Goal: Transaction & Acquisition: Book appointment/travel/reservation

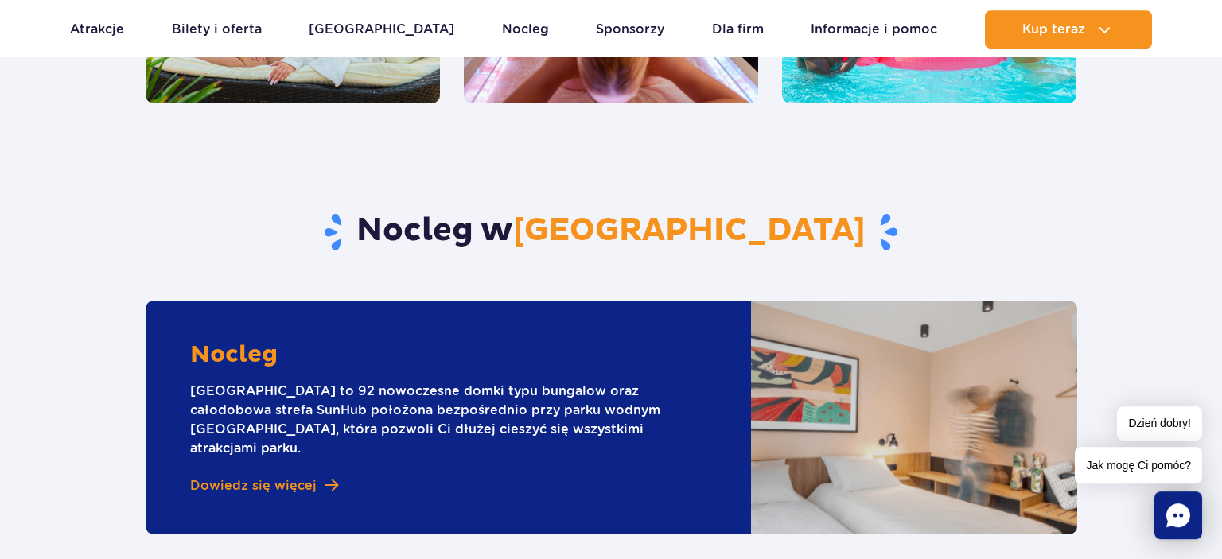
scroll to position [4117, 0]
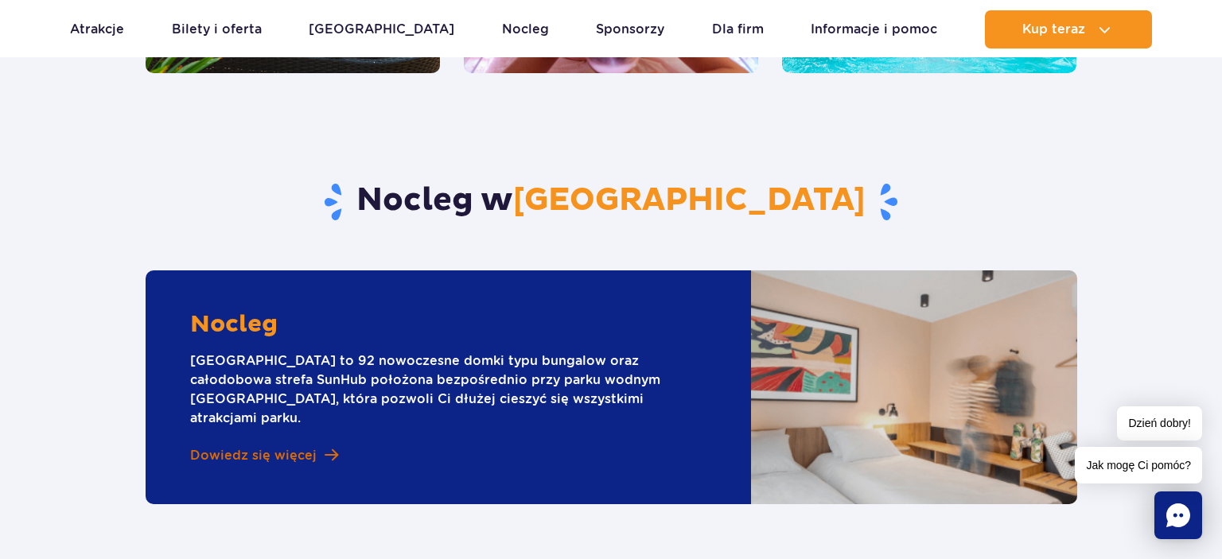
click at [287, 447] on span "Dowiedz się więcej" at bounding box center [253, 456] width 127 height 18
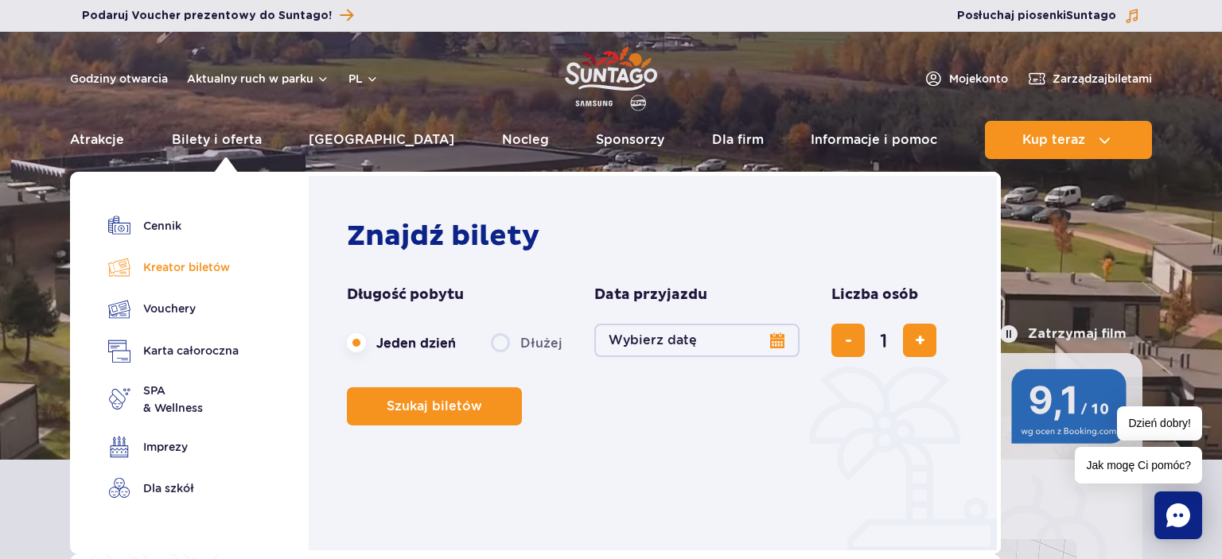
click at [173, 272] on link "Kreator biletów" at bounding box center [173, 267] width 130 height 22
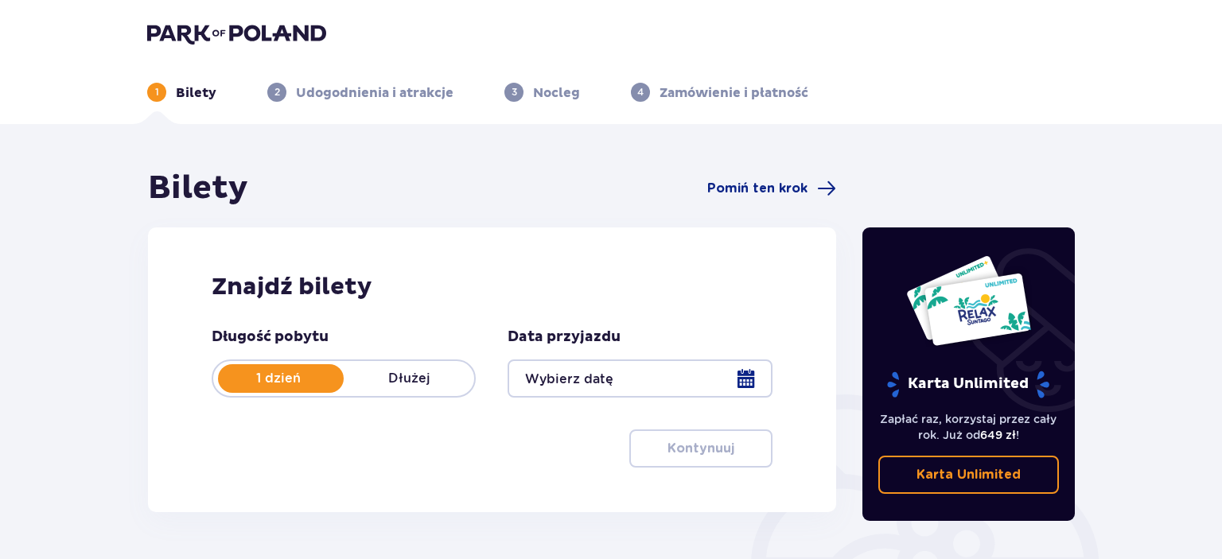
click at [749, 384] on div at bounding box center [640, 379] width 264 height 38
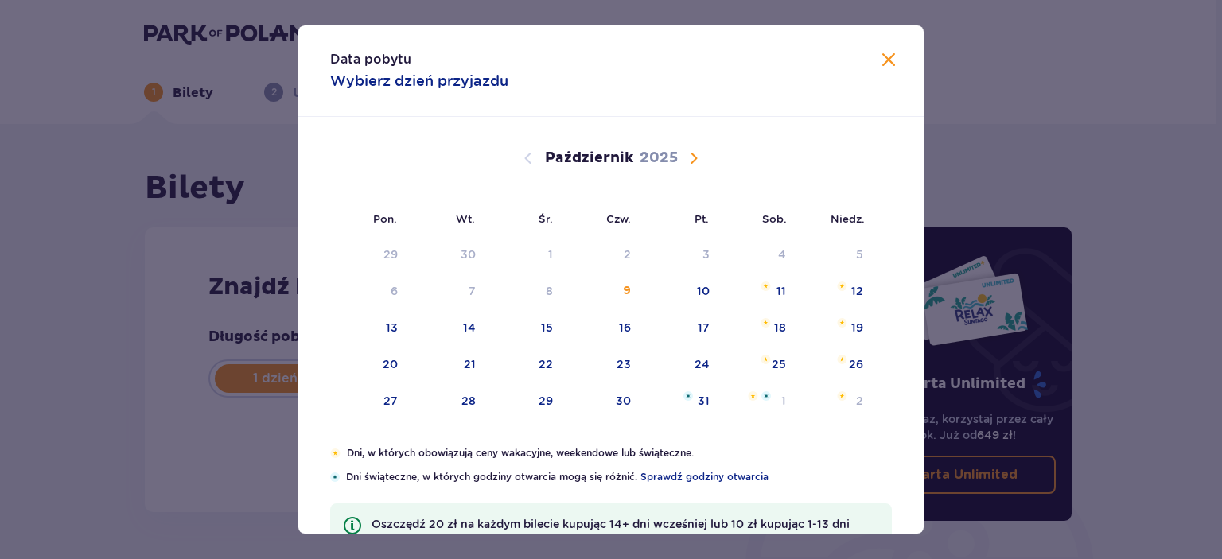
click at [693, 159] on span "Następny miesiąc" at bounding box center [693, 158] width 19 height 19
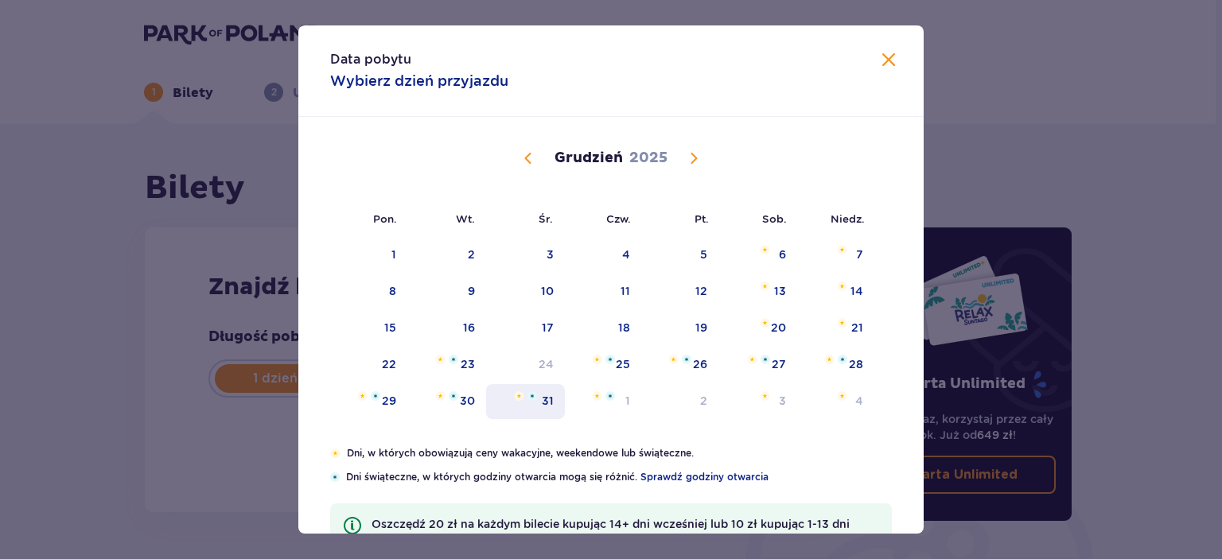
click at [557, 405] on div "31" at bounding box center [525, 401] width 79 height 35
type input "31.12.25"
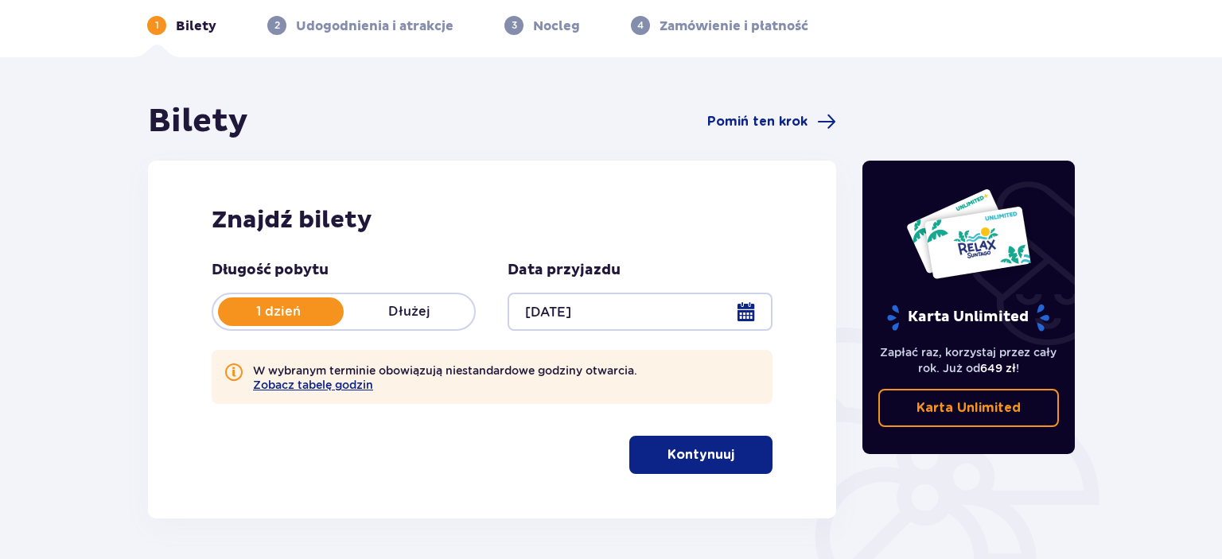
scroll to position [168, 0]
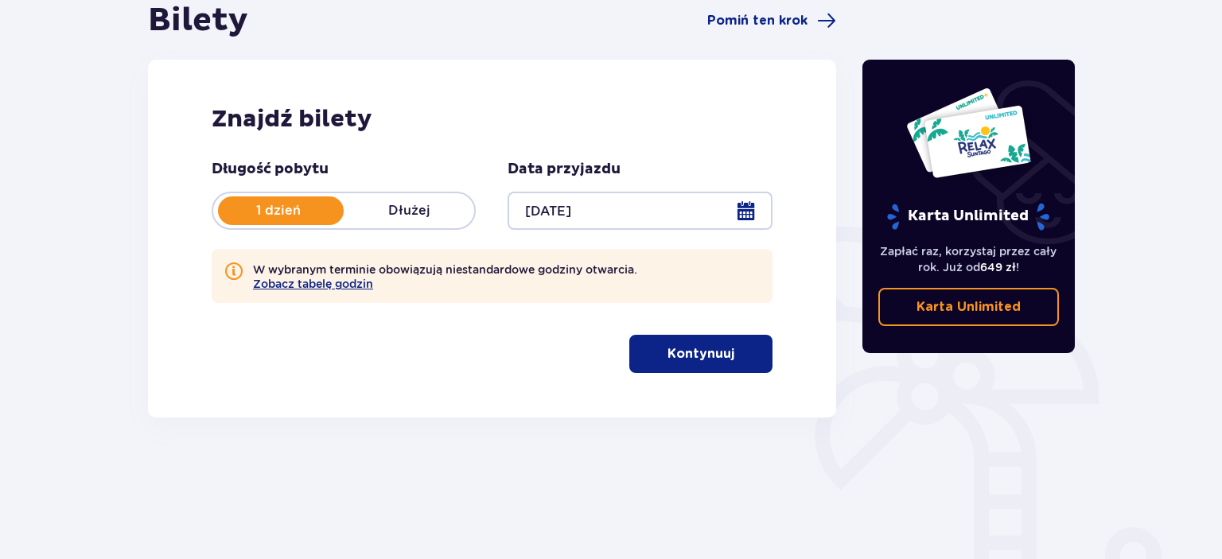
click at [670, 353] on p "Kontynuuj" at bounding box center [701, 354] width 67 height 18
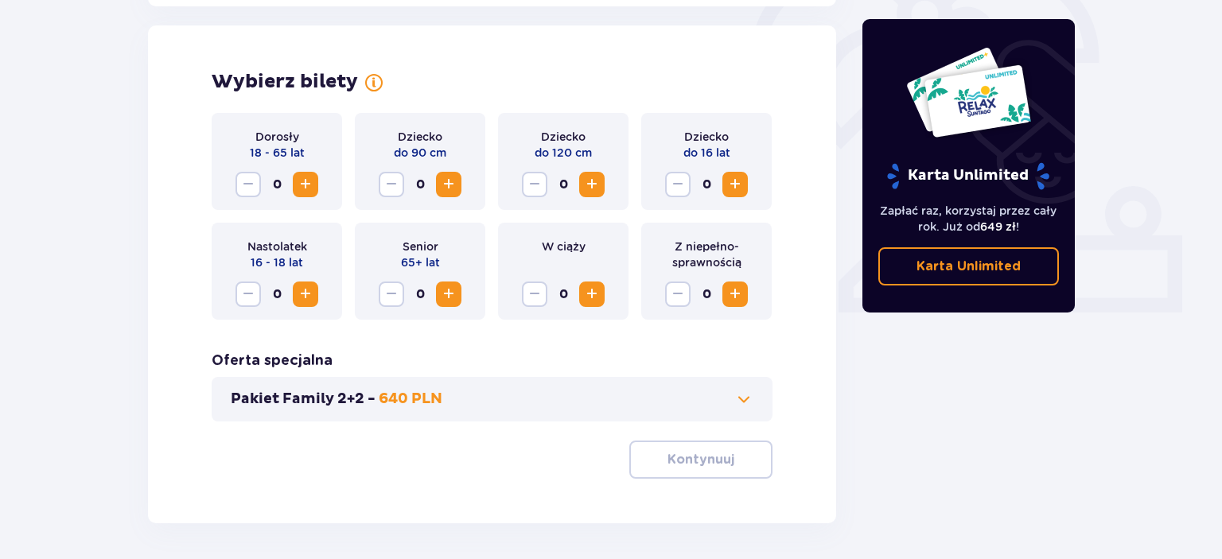
scroll to position [516, 0]
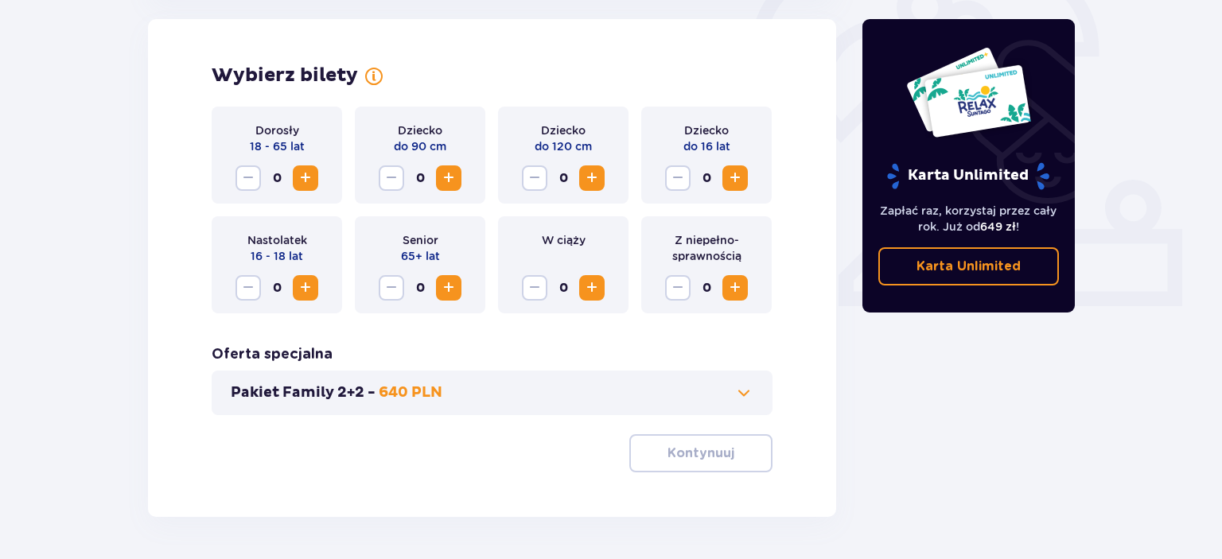
click at [309, 177] on span "Zwiększ" at bounding box center [305, 178] width 19 height 19
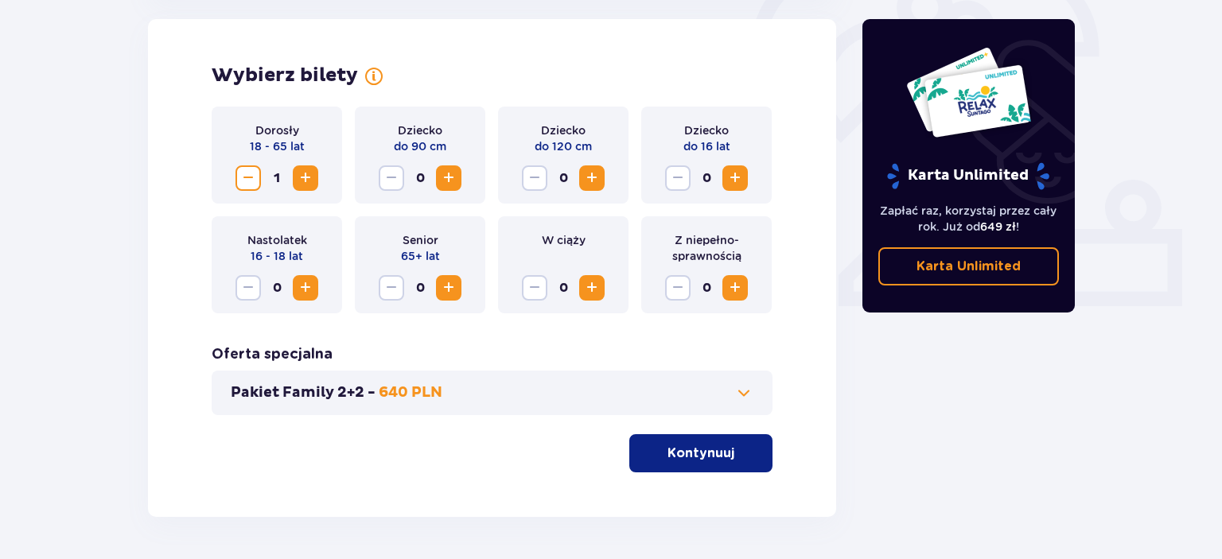
click at [309, 177] on span "Zwiększ" at bounding box center [305, 178] width 19 height 19
click at [307, 298] on button "Zwiększ" at bounding box center [305, 287] width 25 height 25
click at [307, 298] on span "Zwiększ" at bounding box center [305, 287] width 19 height 19
click at [655, 450] on button "Kontynuuj" at bounding box center [700, 453] width 143 height 38
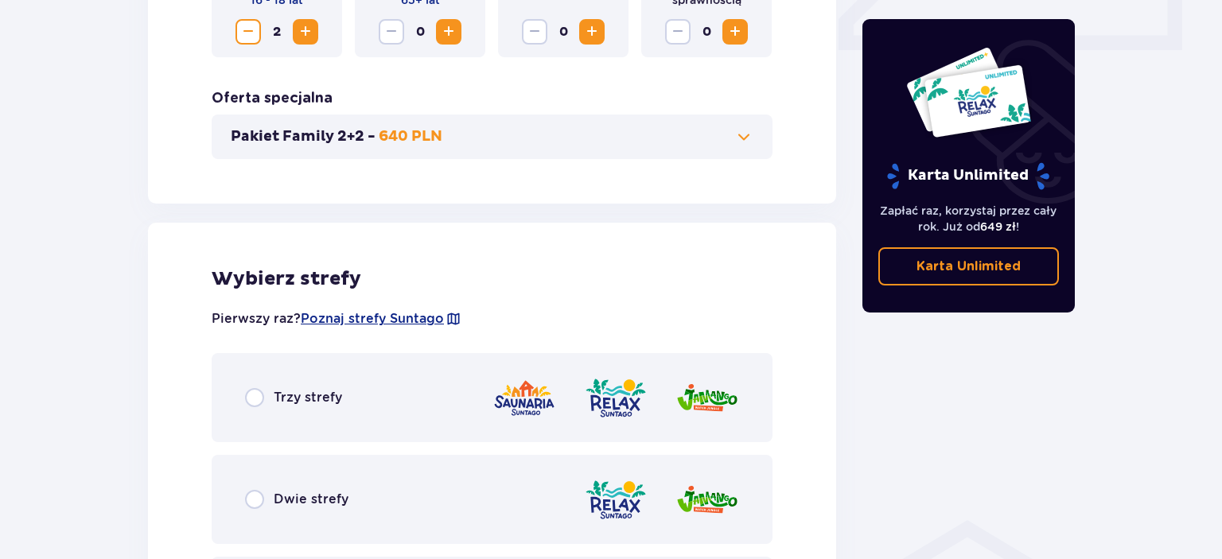
scroll to position [840, 0]
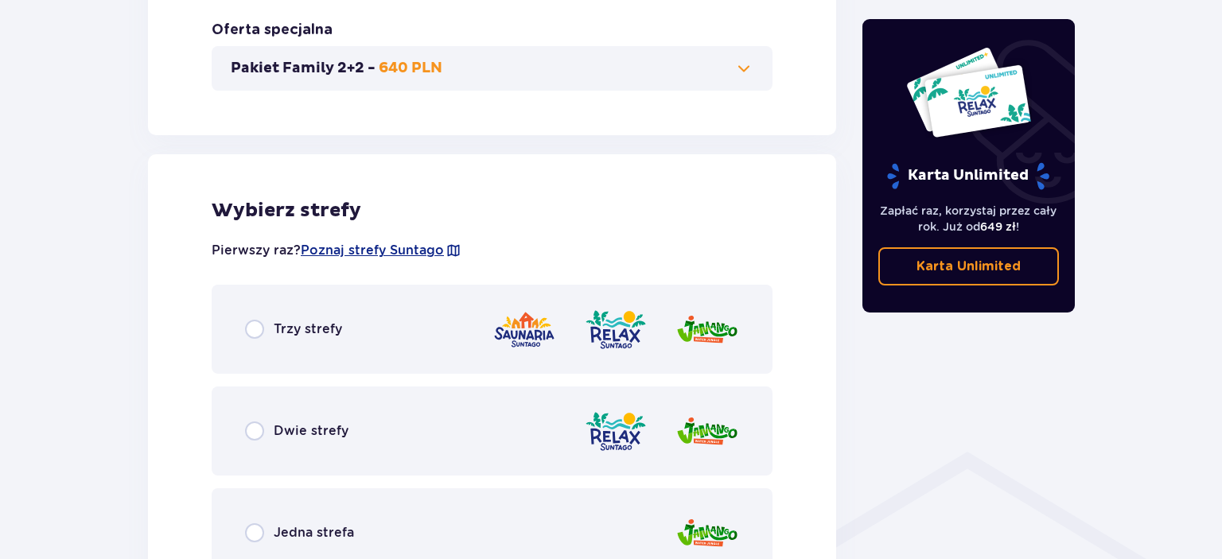
click at [251, 326] on input "radio" at bounding box center [254, 329] width 19 height 19
radio input "true"
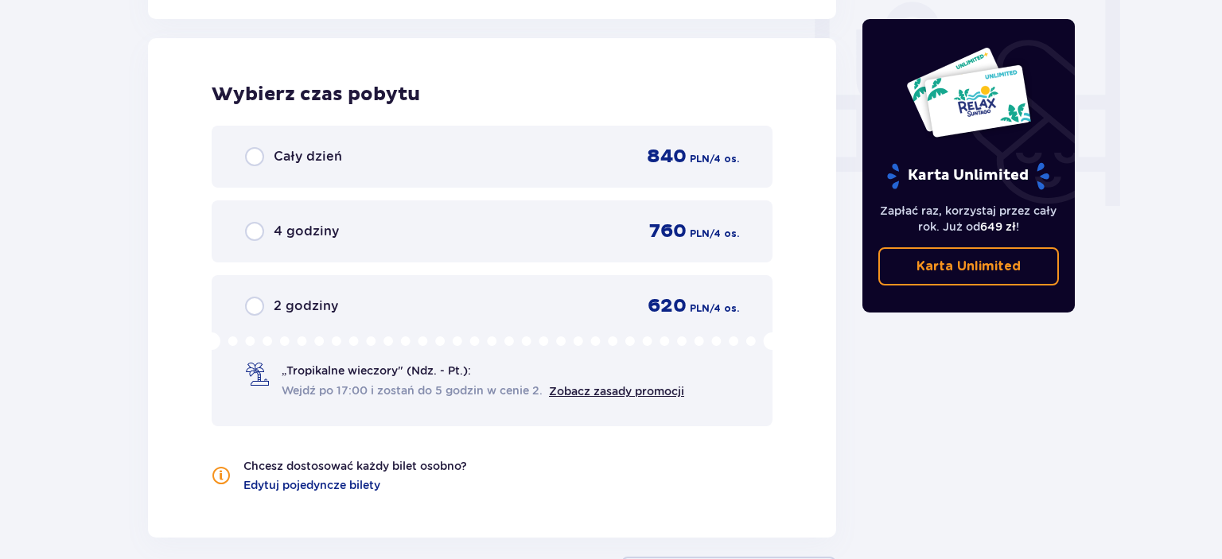
scroll to position [1511, 0]
click at [585, 391] on link "Zobacz zasady promocji" at bounding box center [616, 390] width 135 height 13
click at [254, 155] on input "radio" at bounding box center [254, 155] width 19 height 19
radio input "true"
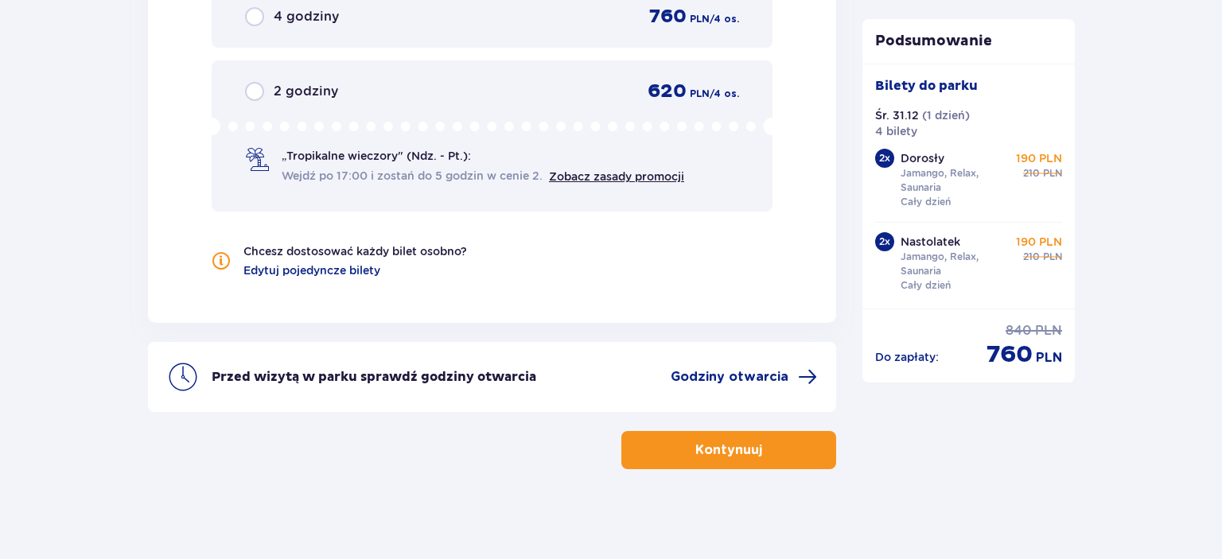
scroll to position [1729, 0]
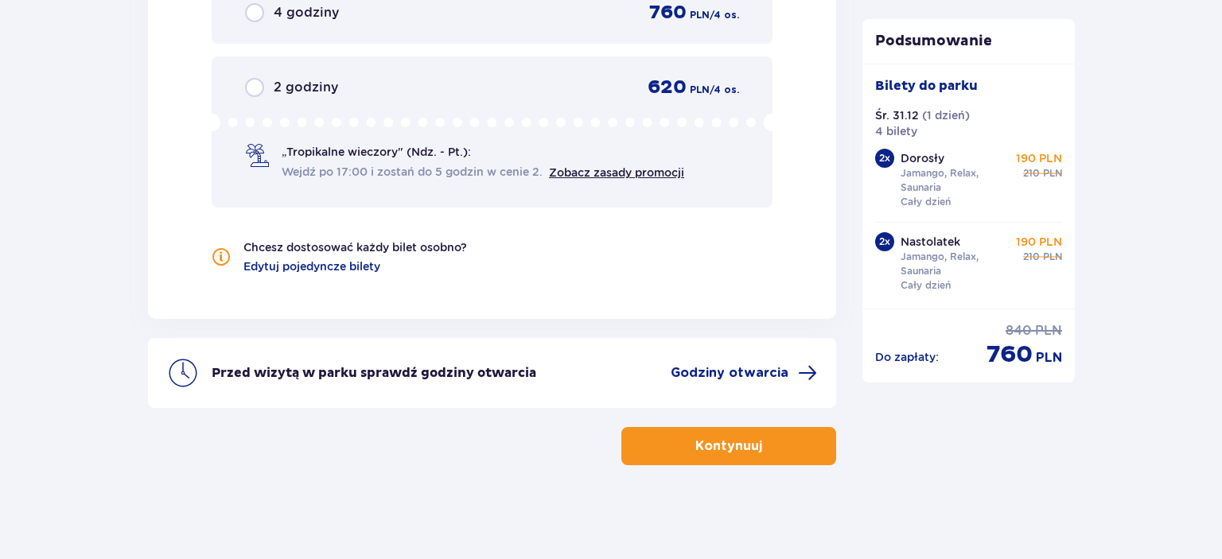
click at [734, 445] on p "Kontynuuj" at bounding box center [728, 447] width 67 height 18
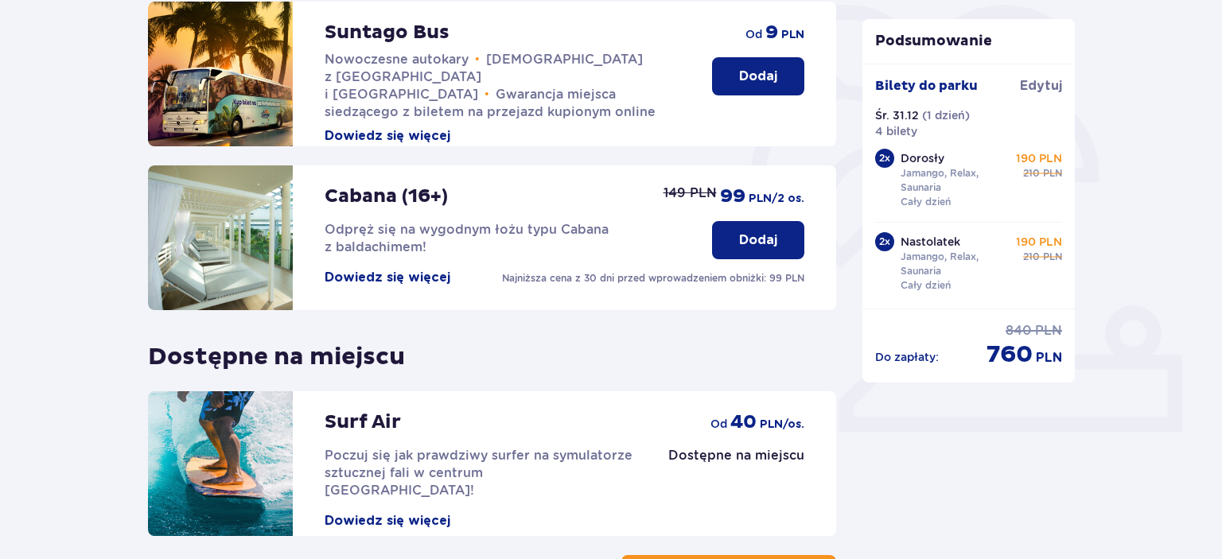
scroll to position [504, 0]
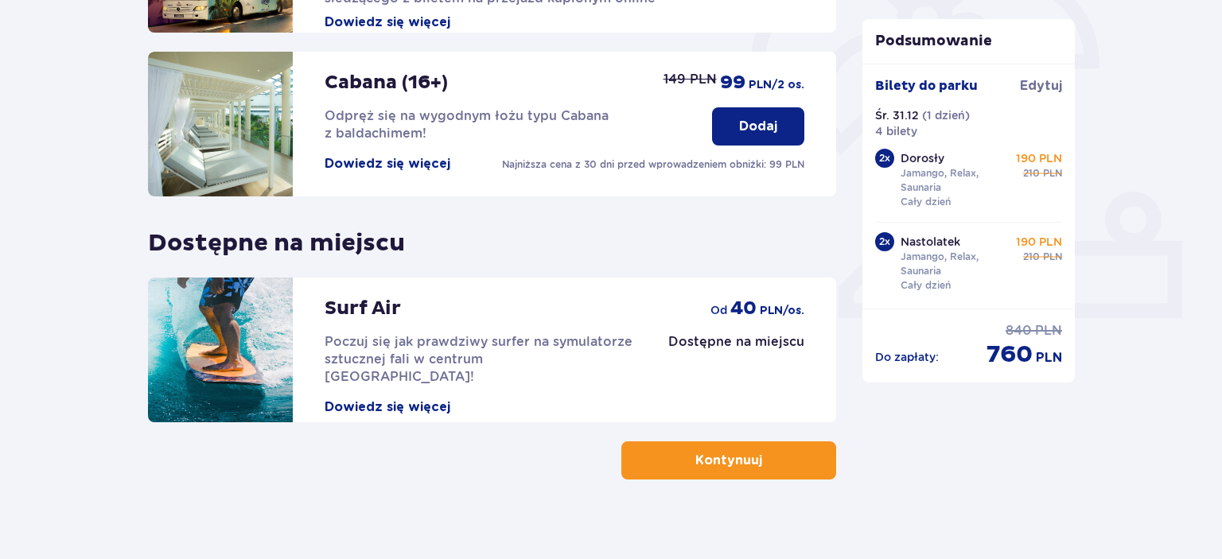
click at [754, 455] on button "Kontynuuj" at bounding box center [728, 461] width 215 height 38
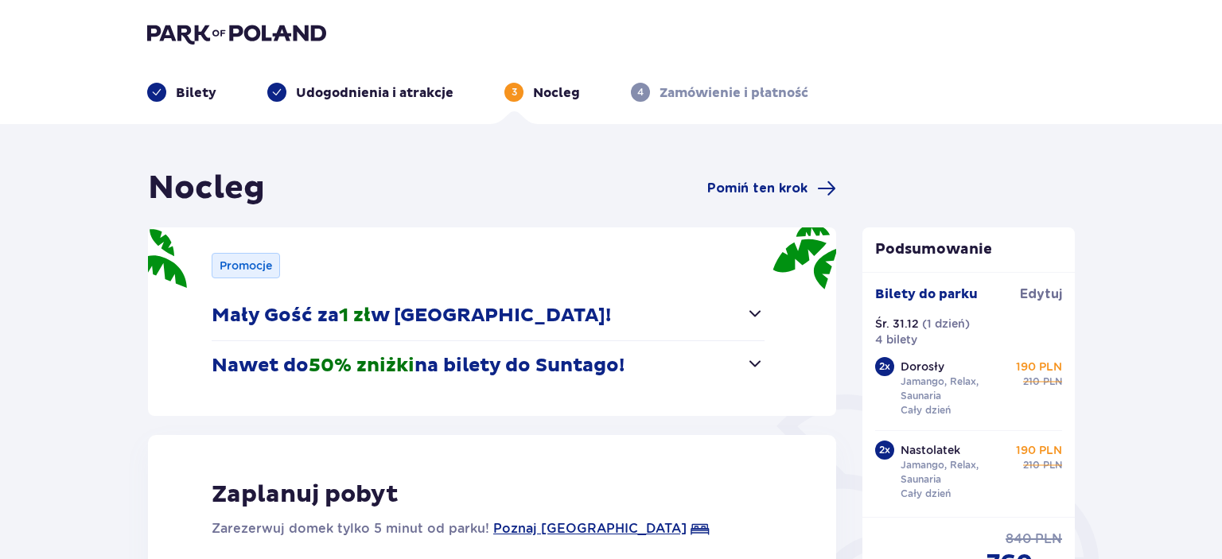
click at [757, 361] on span "button" at bounding box center [755, 363] width 19 height 19
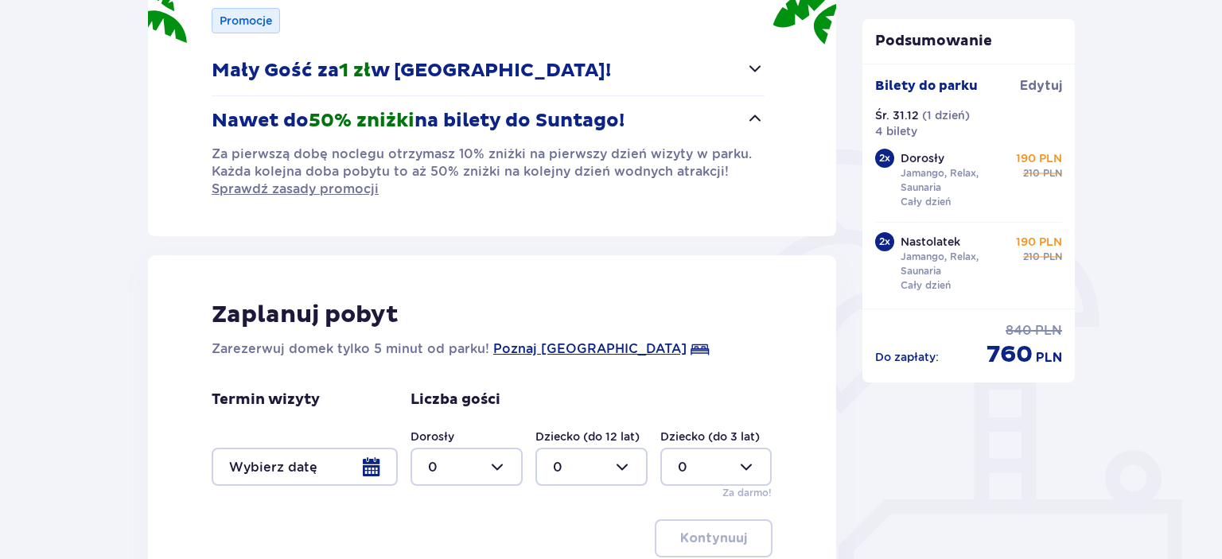
scroll to position [336, 0]
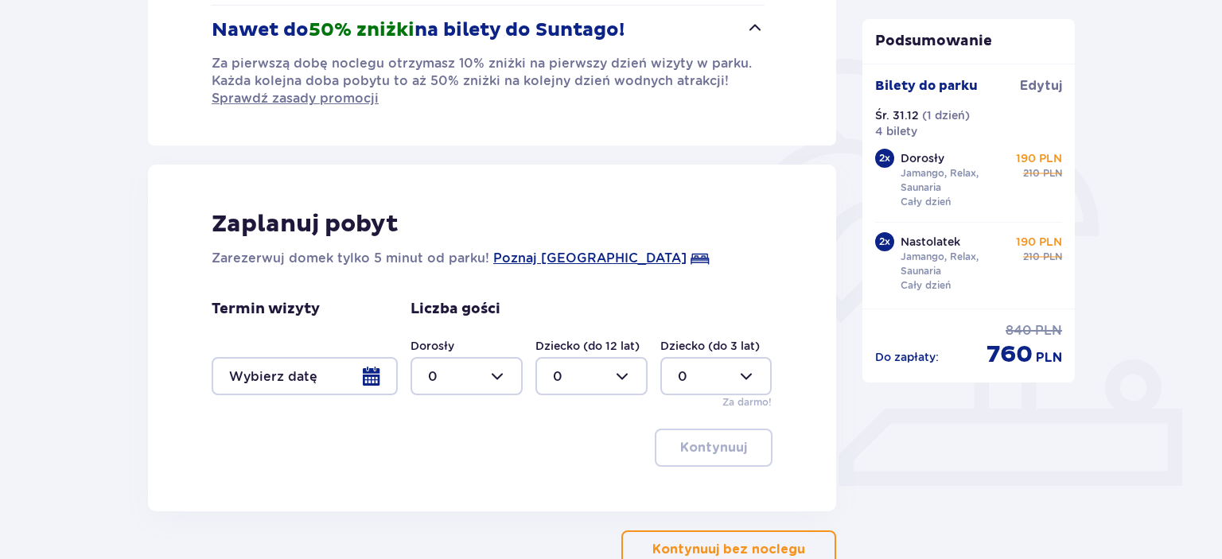
click at [379, 372] on div at bounding box center [305, 376] width 186 height 38
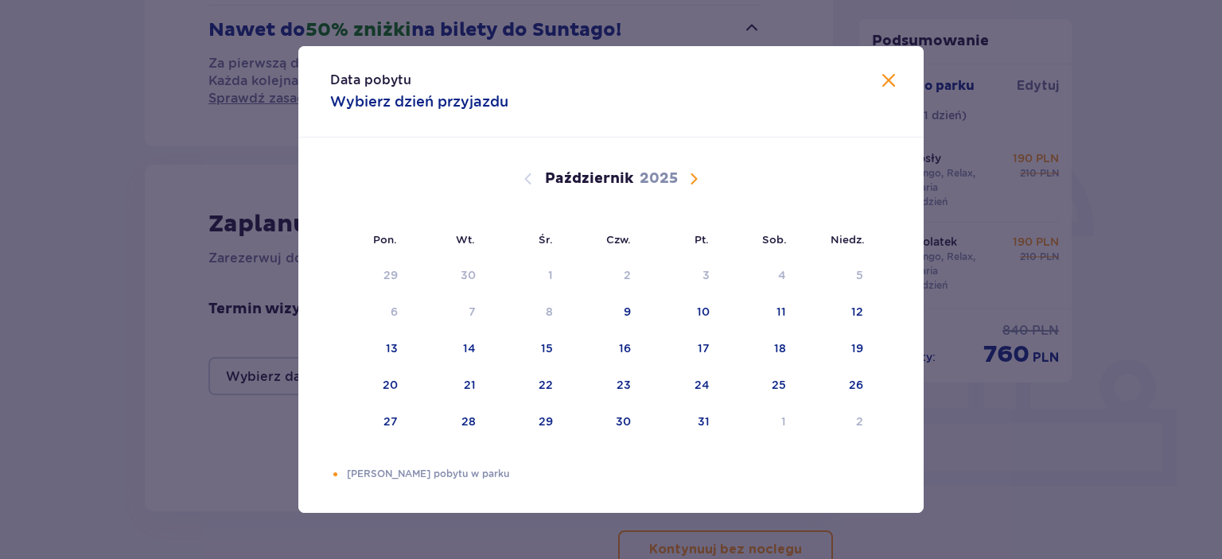
click at [690, 187] on span "Następny miesiąc" at bounding box center [693, 178] width 19 height 19
click at [543, 420] on div "31" at bounding box center [548, 422] width 12 height 16
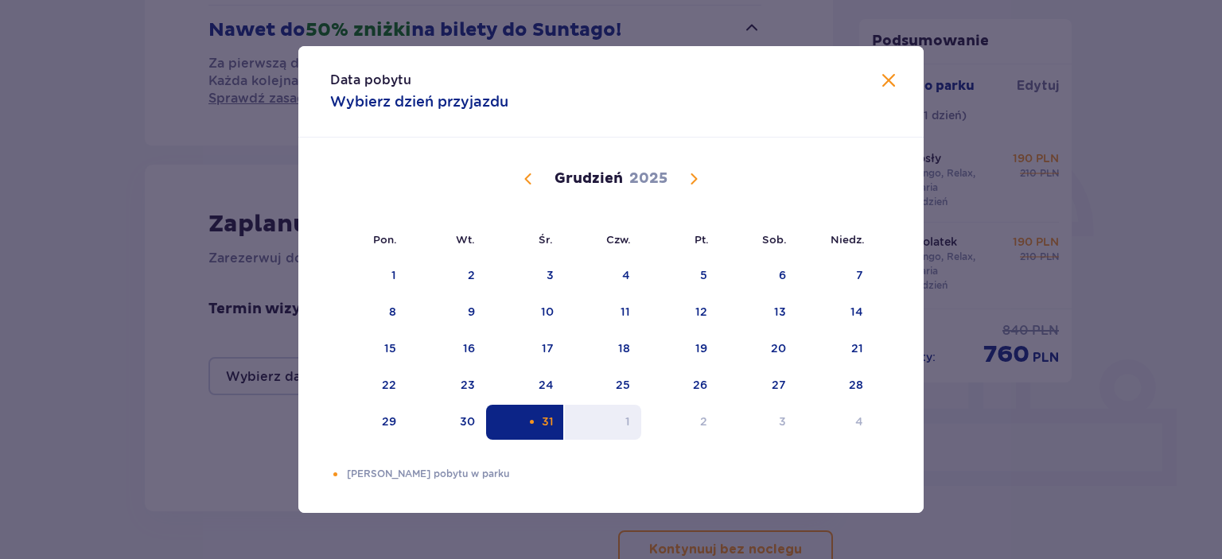
click at [618, 422] on div "1" at bounding box center [603, 422] width 77 height 35
type input "31.12.25 - 01.01.26"
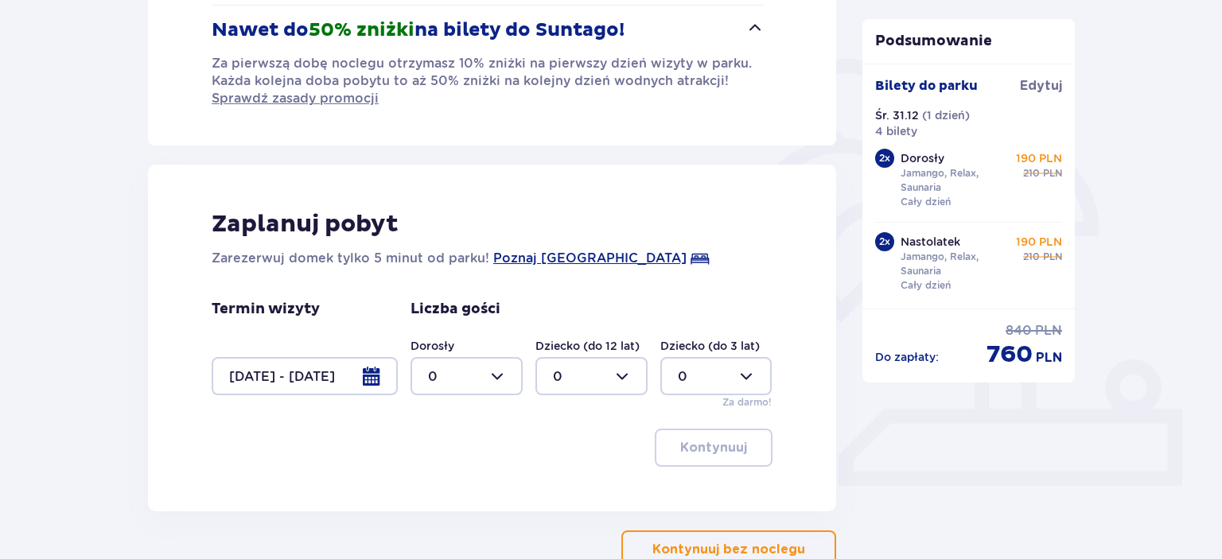
click at [505, 376] on div at bounding box center [467, 376] width 112 height 38
click at [442, 264] on div "4" at bounding box center [466, 263] width 77 height 18
type input "4"
click at [704, 444] on p "Kontynuuj" at bounding box center [713, 448] width 67 height 18
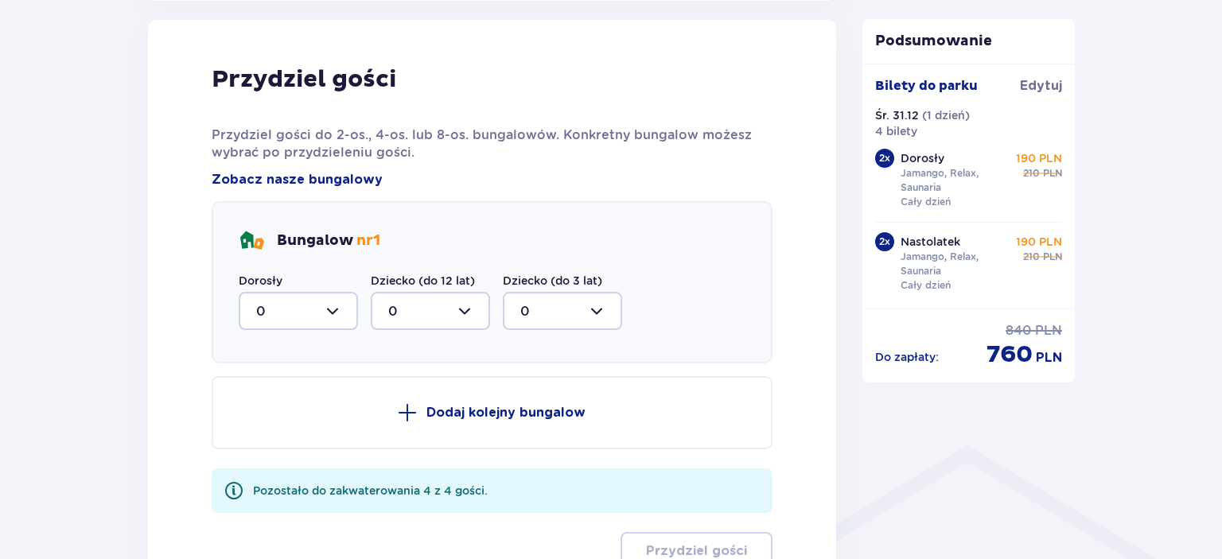
scroll to position [847, 0]
click at [327, 305] on div at bounding box center [298, 311] width 119 height 38
click at [261, 468] on p "4" at bounding box center [260, 467] width 9 height 18
type input "4"
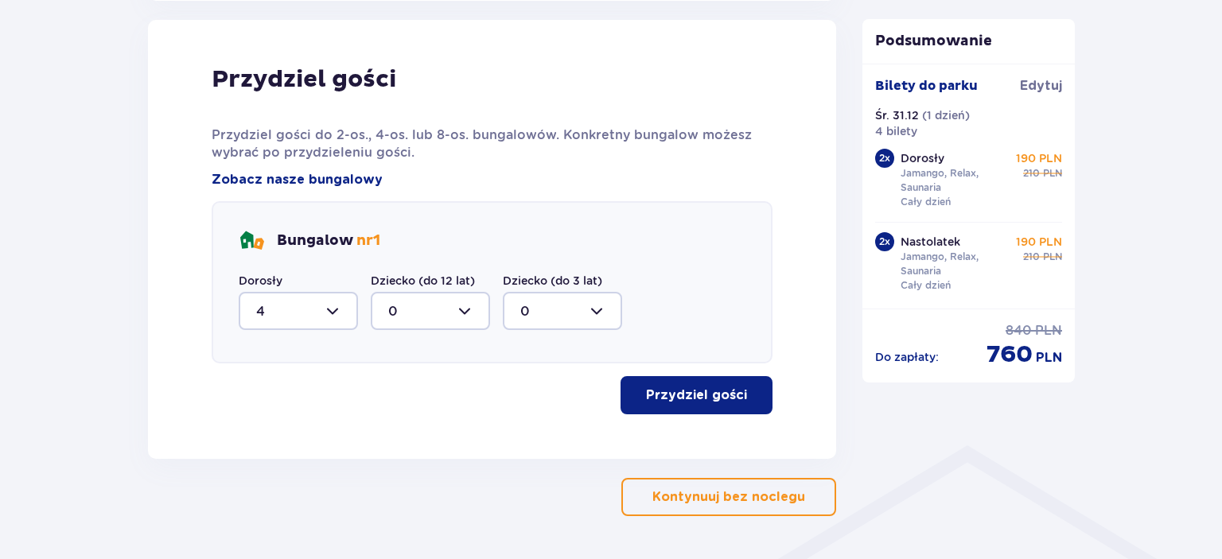
click at [724, 402] on p "Przydziel gości" at bounding box center [696, 396] width 101 height 18
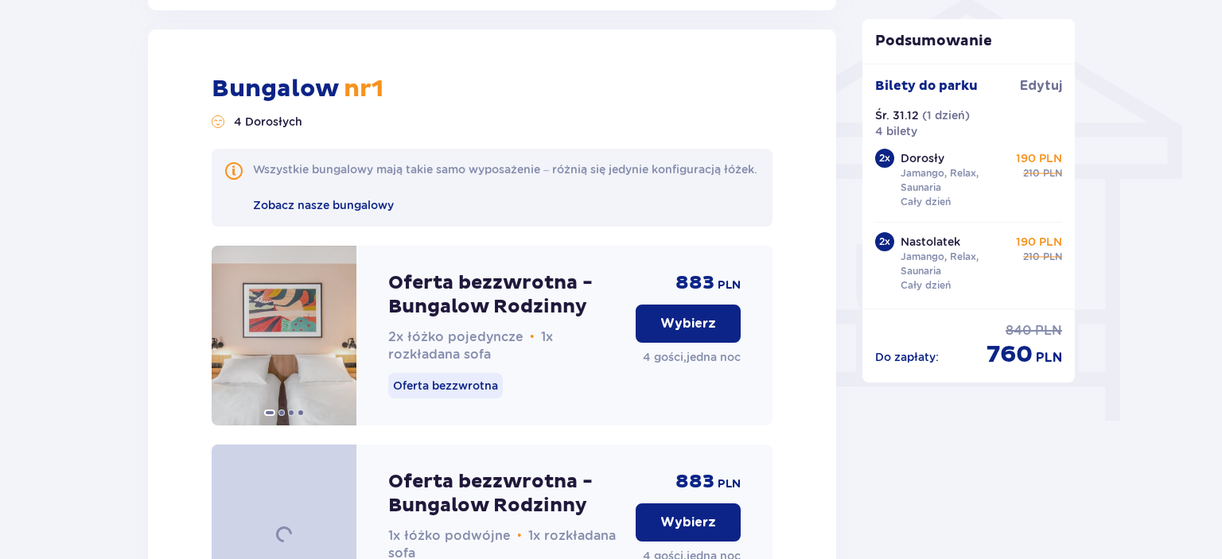
scroll to position [1305, 0]
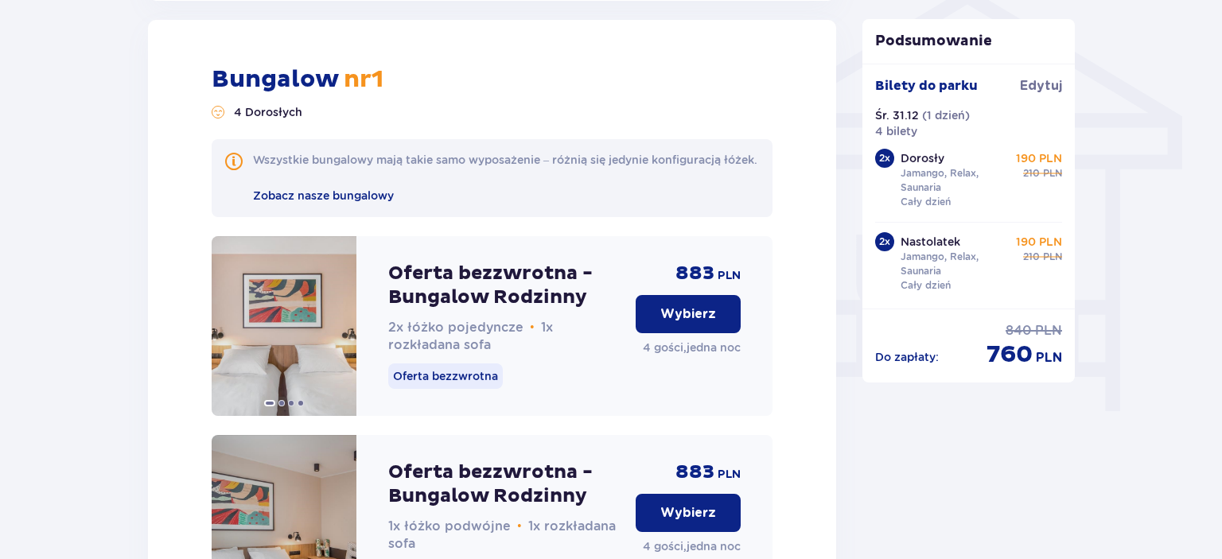
click at [703, 320] on button "Wybierz" at bounding box center [688, 314] width 105 height 38
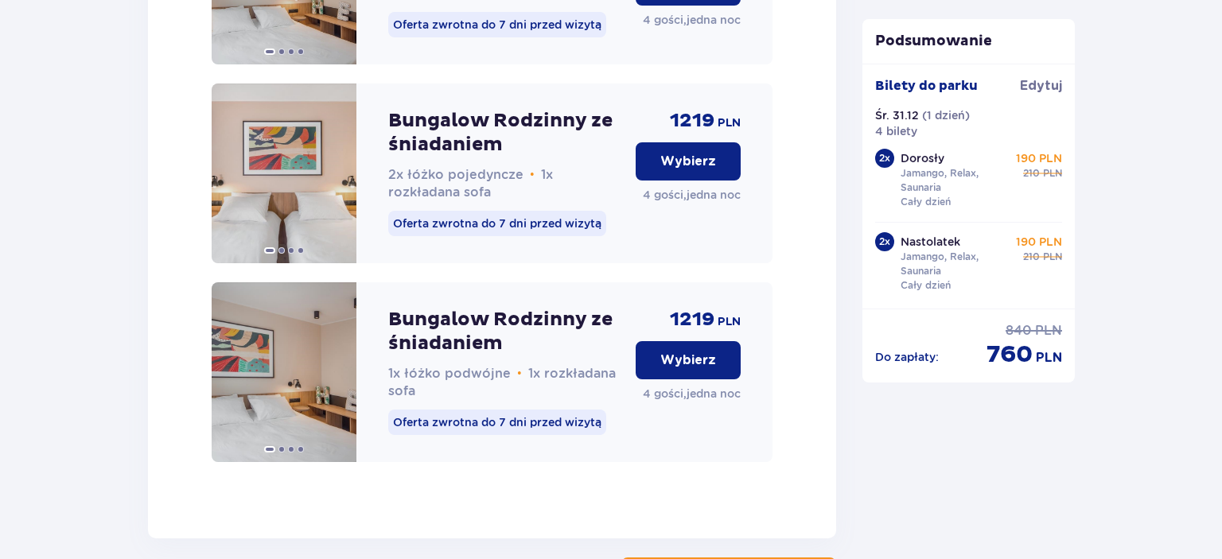
scroll to position [2803, 0]
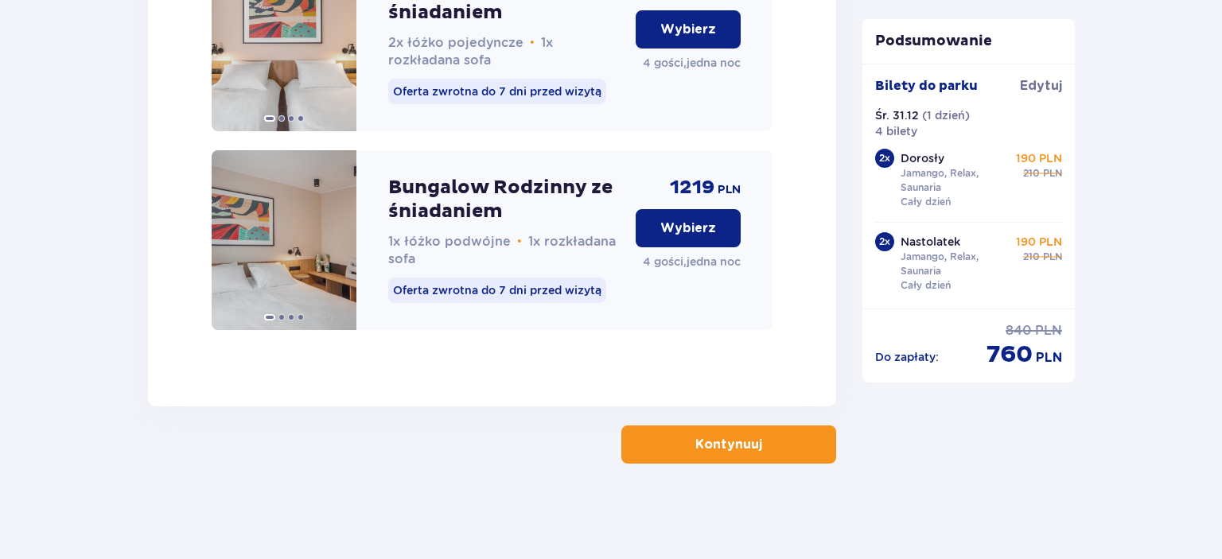
click at [724, 444] on p "Kontynuuj" at bounding box center [728, 445] width 67 height 18
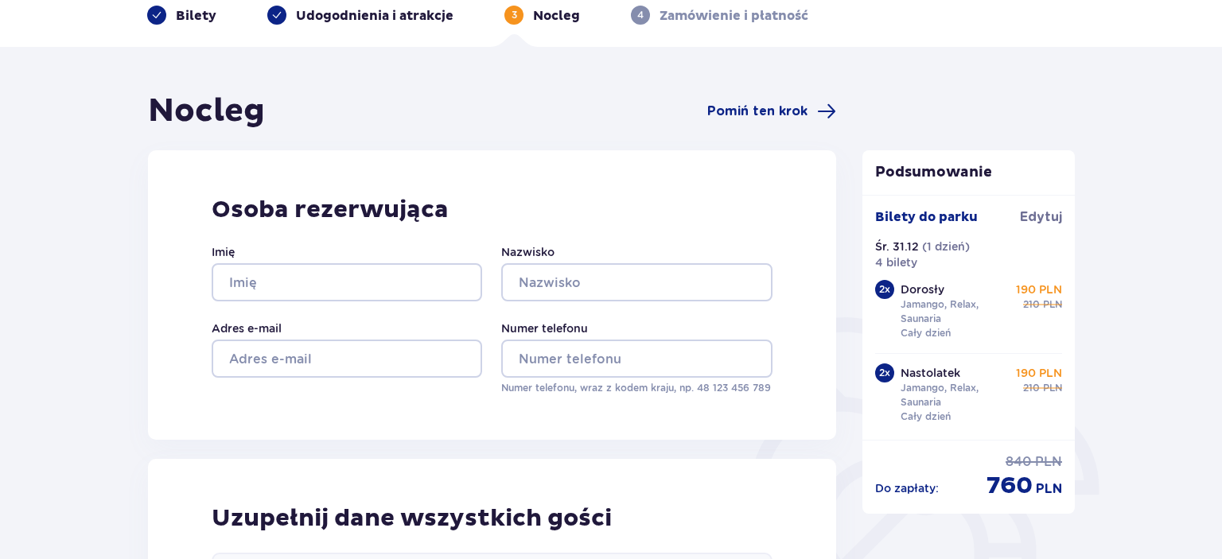
scroll to position [168, 0]
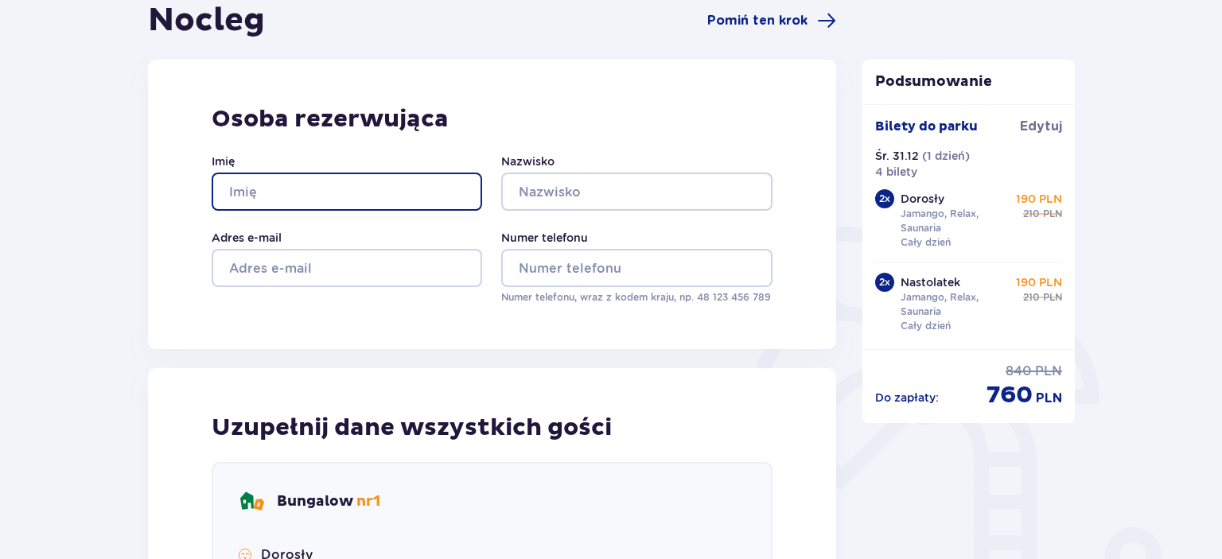
click at [303, 185] on input "Imię" at bounding box center [347, 192] width 271 height 38
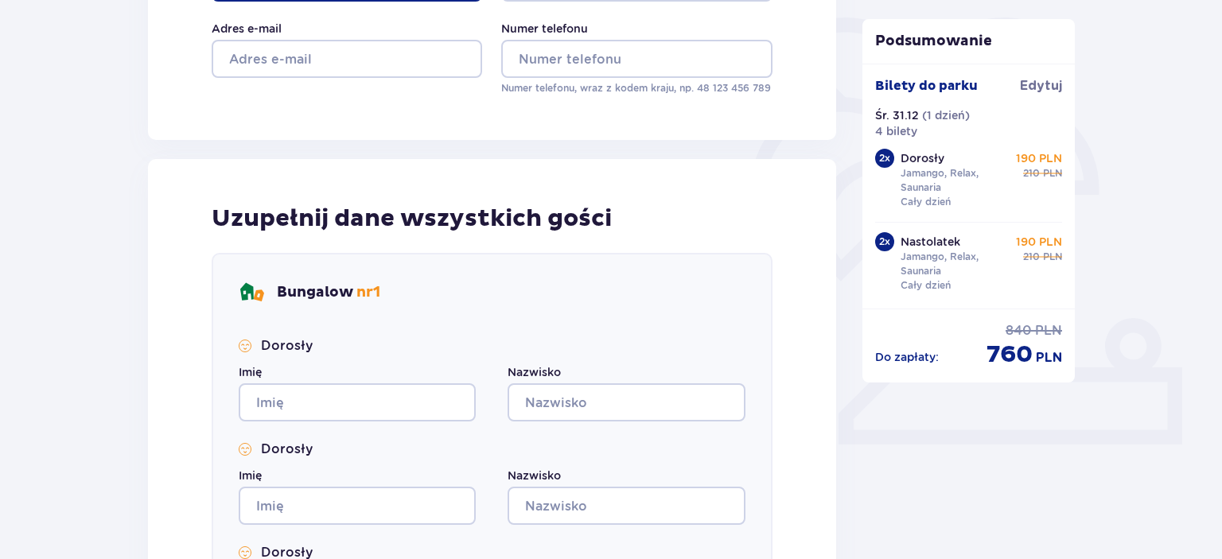
scroll to position [0, 0]
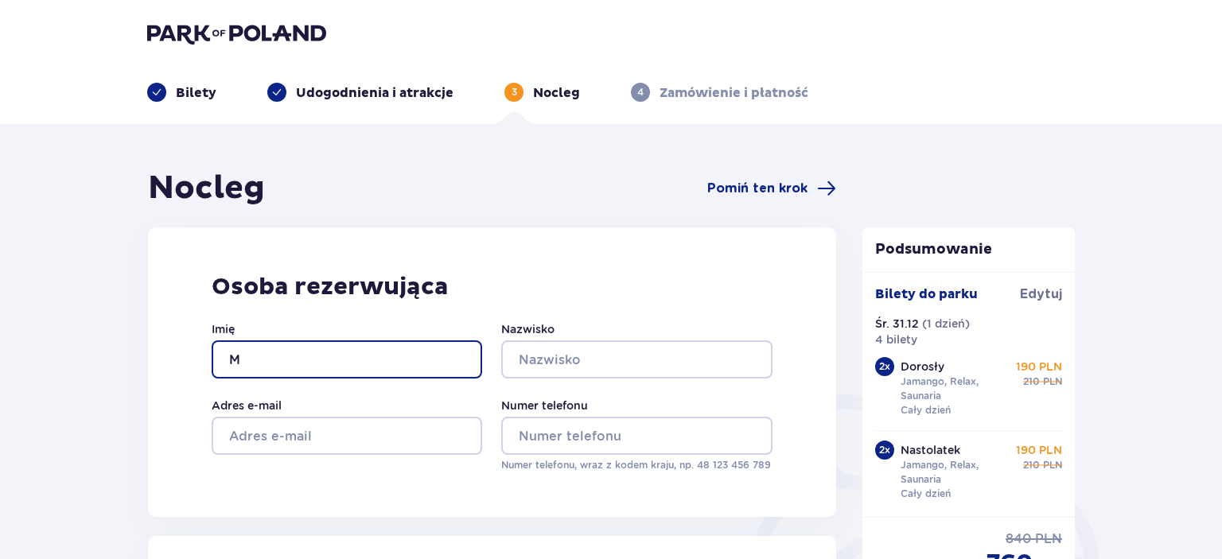
type input "Magdalena"
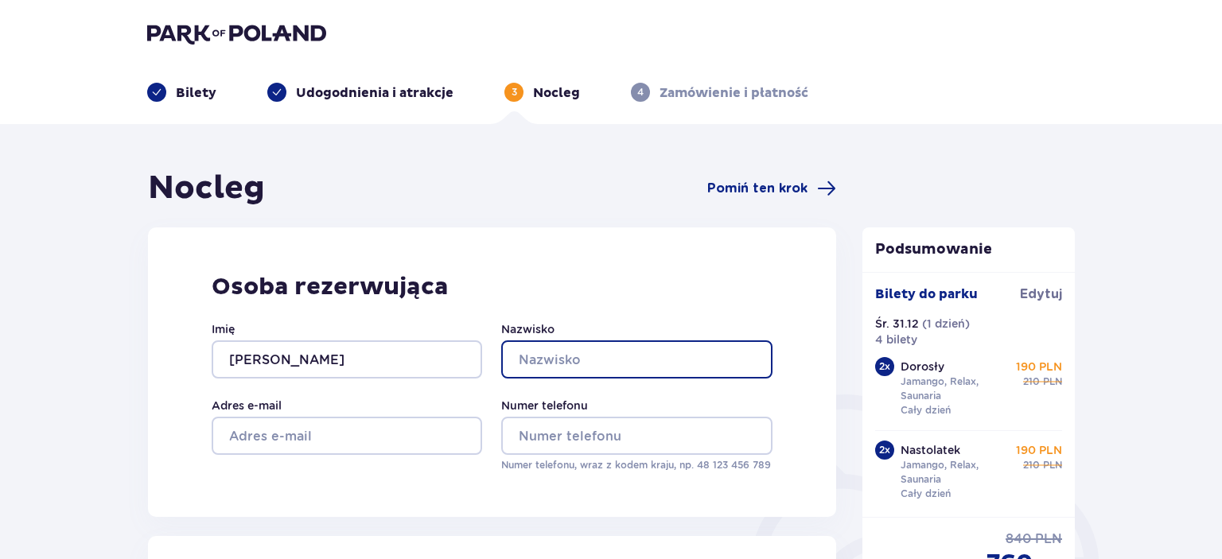
type input "Kopka"
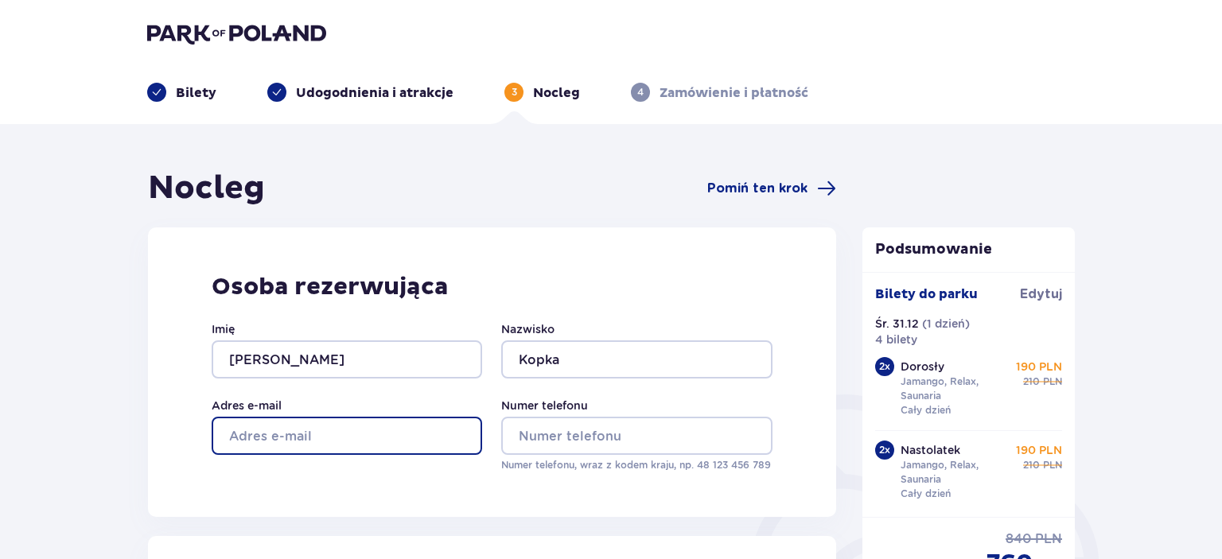
type input "madzina36@gmail.com"
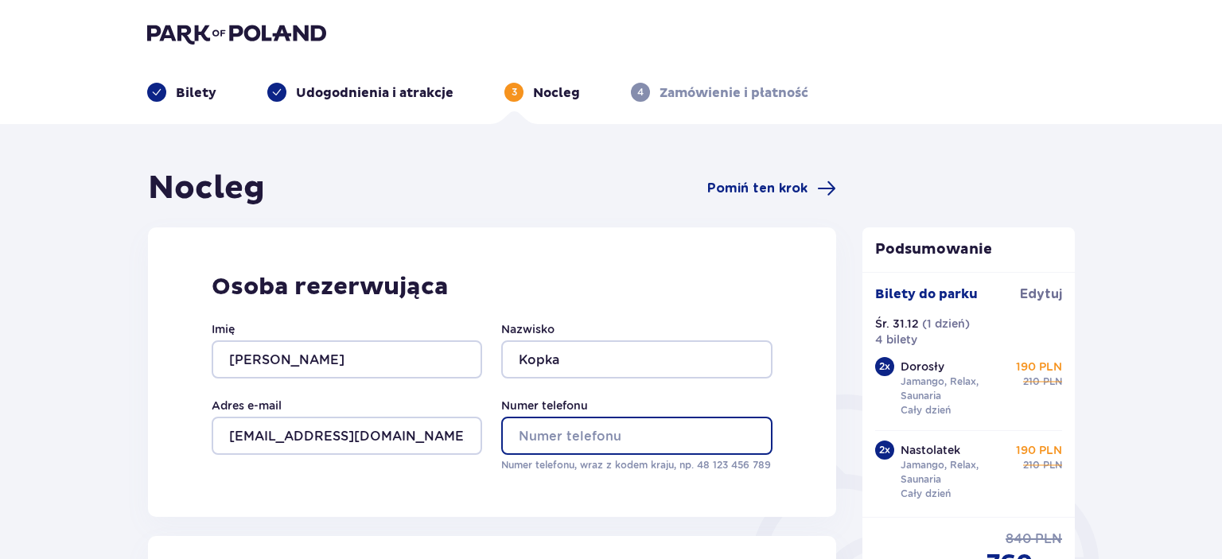
type input "664759702"
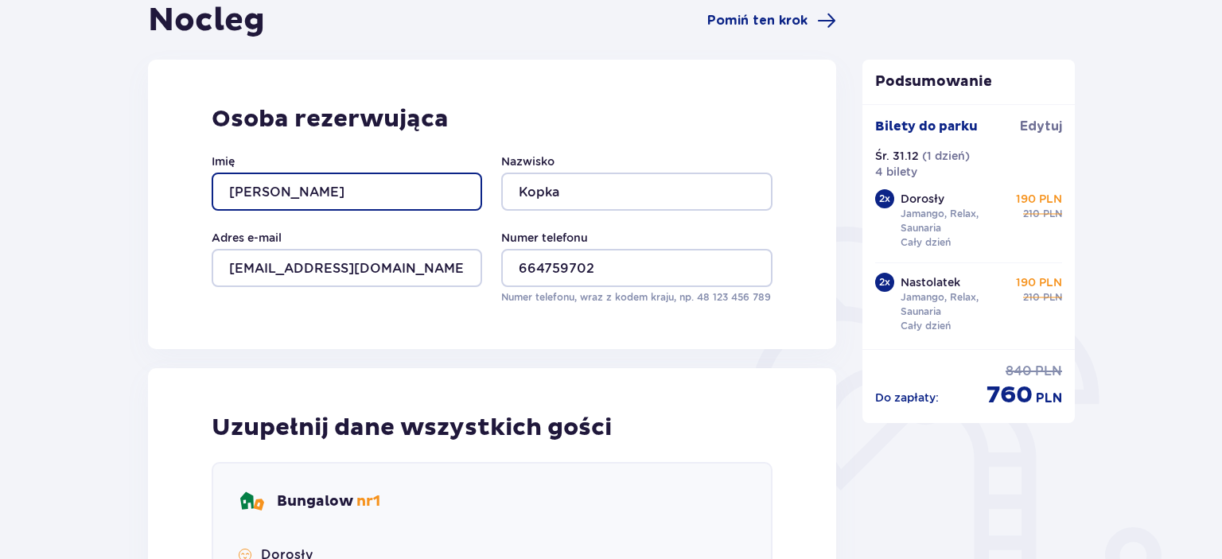
scroll to position [420, 0]
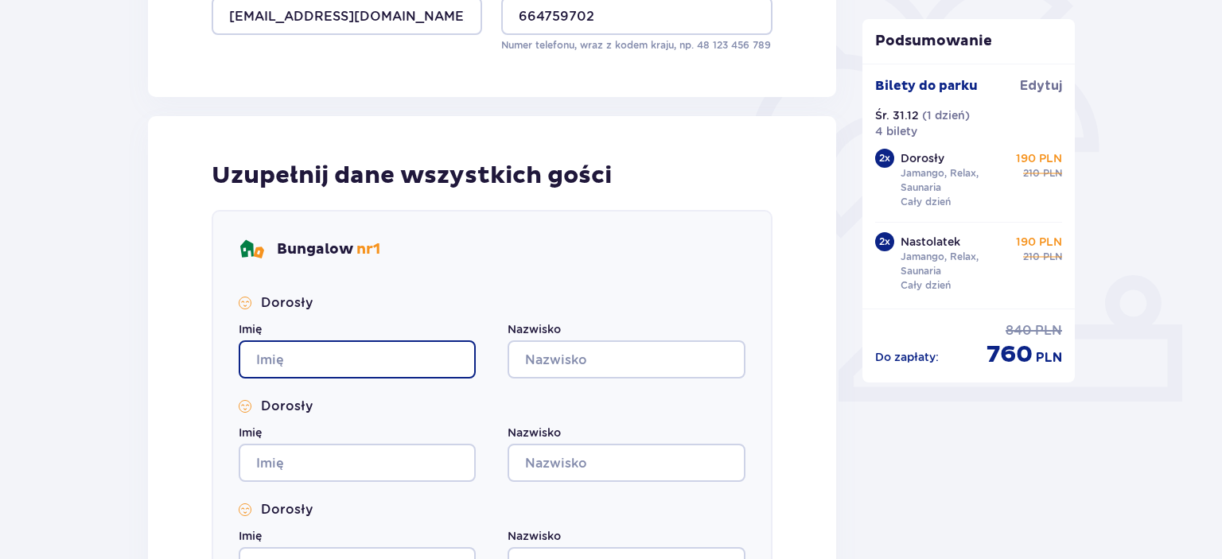
click at [296, 353] on input "Imię" at bounding box center [357, 360] width 237 height 38
type input "Magdalena"
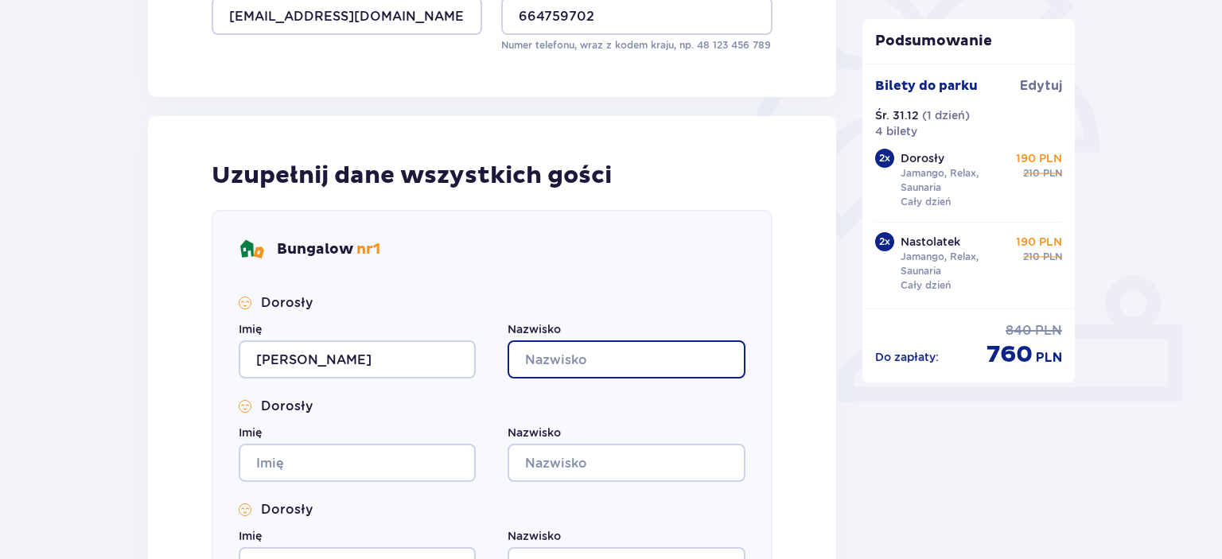
click at [565, 357] on input "Nazwisko" at bounding box center [626, 360] width 237 height 38
type input "Kopka"
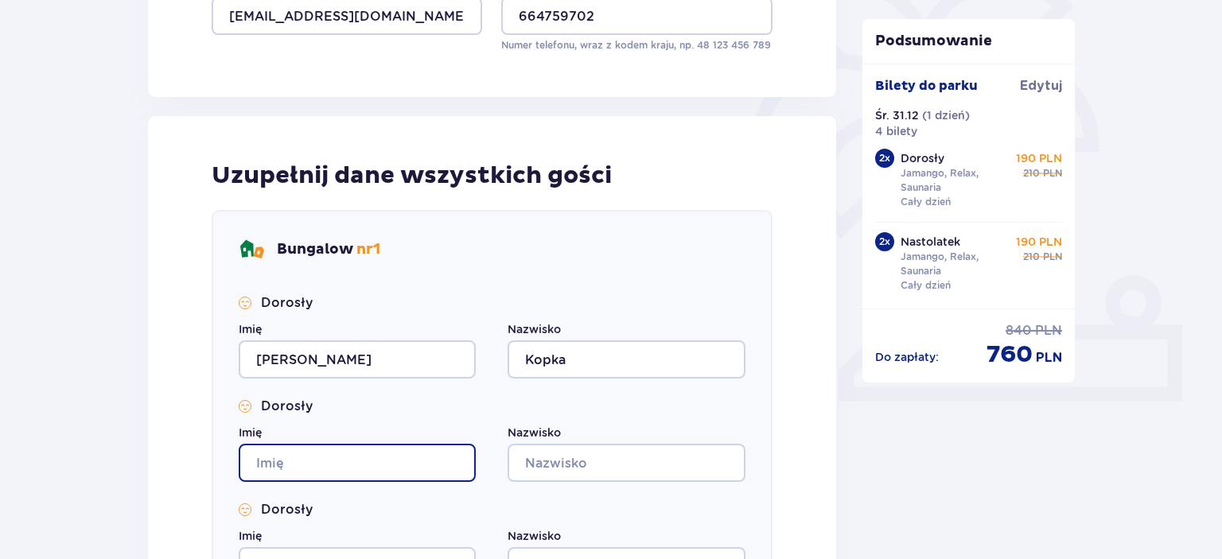
click at [385, 465] on input "Imię" at bounding box center [357, 463] width 237 height 38
type input "Sławomir"
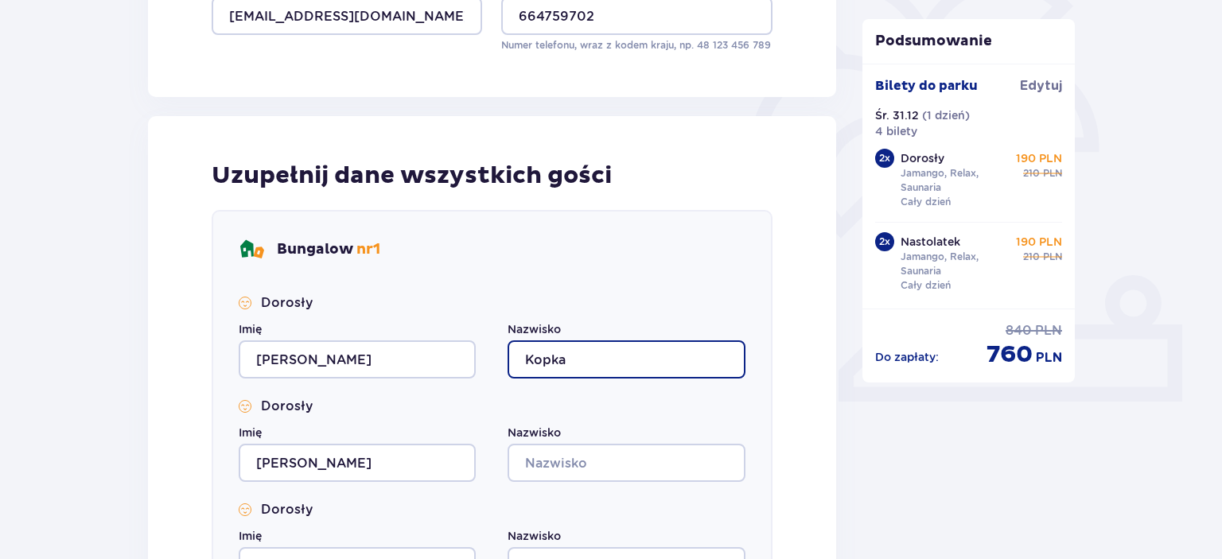
drag, startPoint x: 594, startPoint y: 355, endPoint x: 543, endPoint y: 358, distance: 51.0
click at [540, 358] on input "Kopka" at bounding box center [626, 360] width 237 height 38
drag, startPoint x: 568, startPoint y: 361, endPoint x: 516, endPoint y: 357, distance: 51.9
click at [516, 357] on input "Kopka" at bounding box center [626, 360] width 237 height 38
drag, startPoint x: 574, startPoint y: 358, endPoint x: 533, endPoint y: 358, distance: 41.4
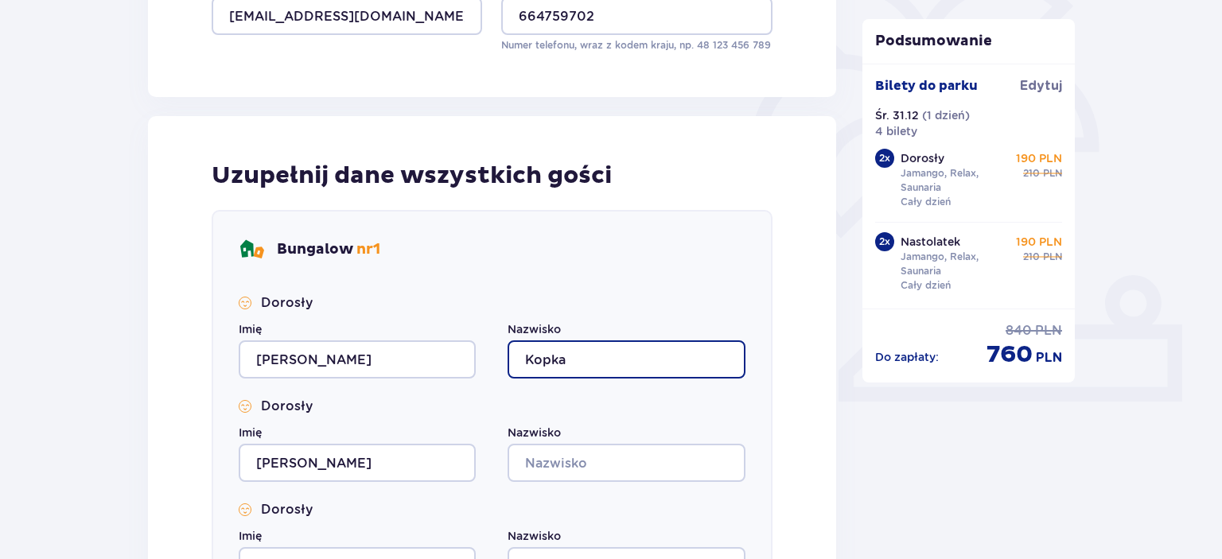
click at [533, 358] on input "Kopka" at bounding box center [626, 360] width 237 height 38
drag, startPoint x: 524, startPoint y: 358, endPoint x: 568, endPoint y: 368, distance: 45.6
click at [568, 368] on input "Kopka" at bounding box center [626, 360] width 237 height 38
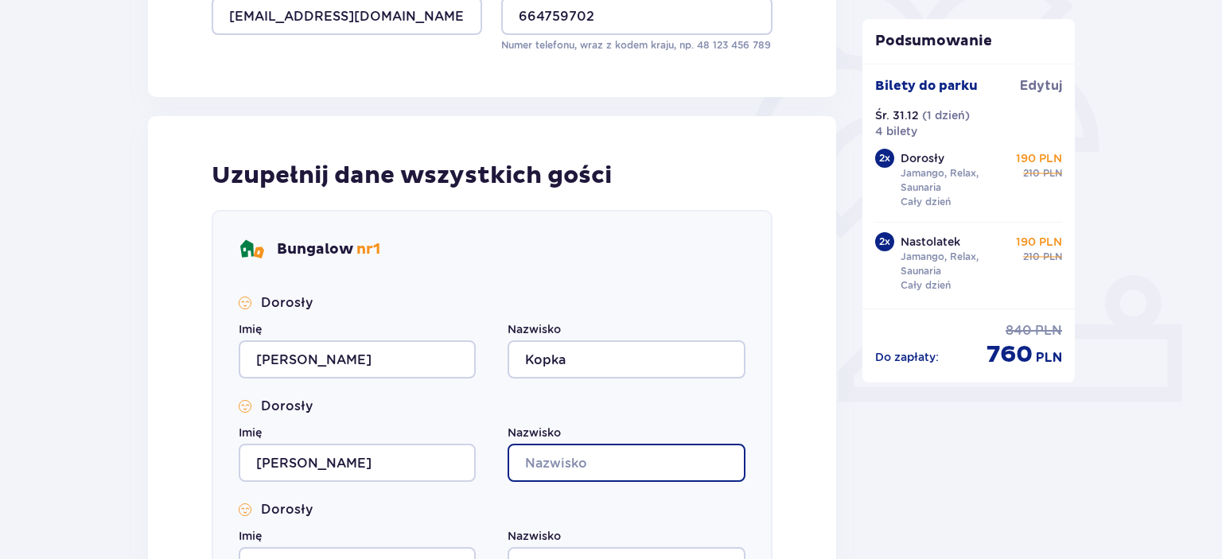
click at [545, 473] on input "Nazwisko" at bounding box center [626, 463] width 237 height 38
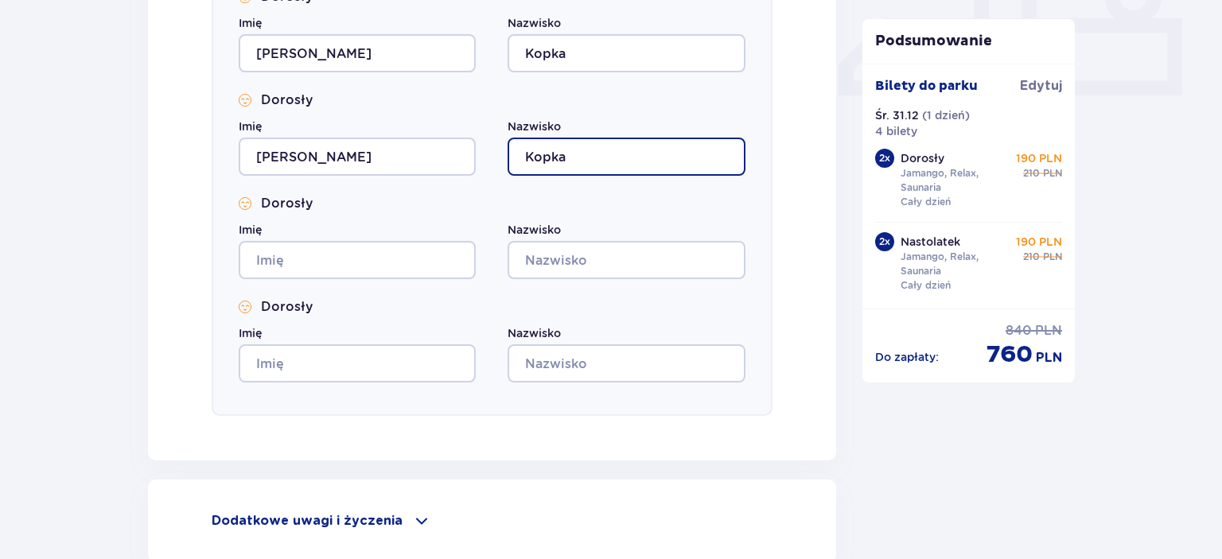
scroll to position [756, 0]
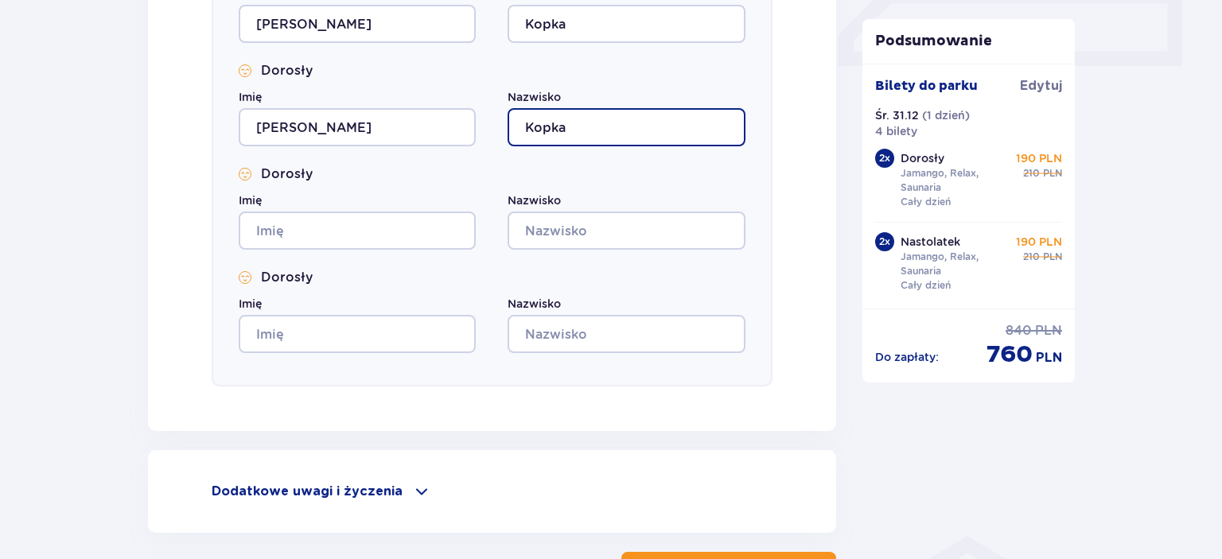
type input "Kopka"
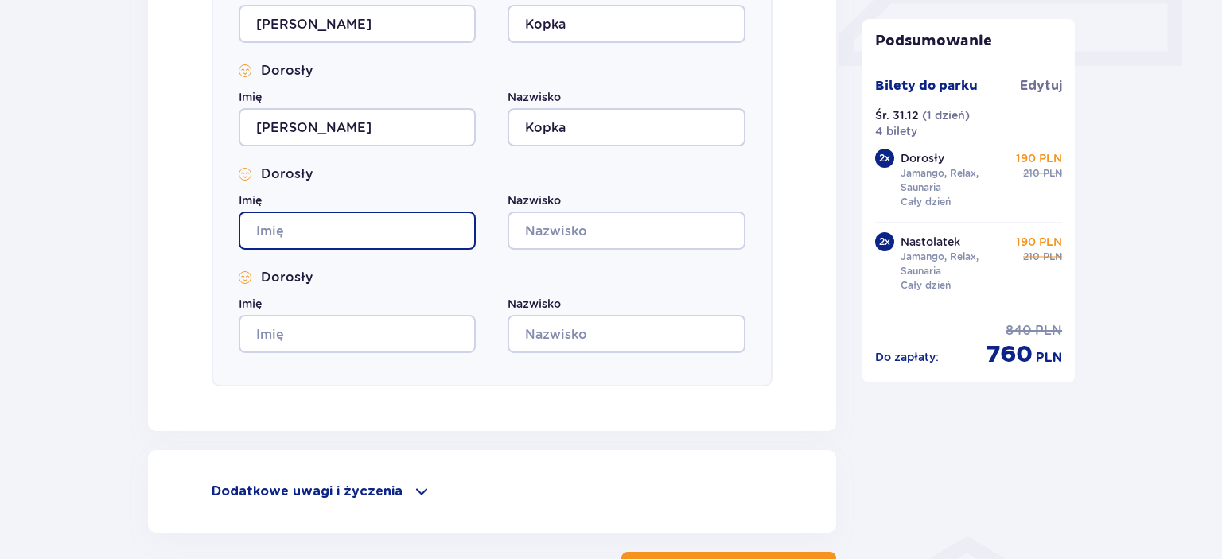
click at [270, 229] on input "Imię" at bounding box center [357, 231] width 237 height 38
type input "Michał"
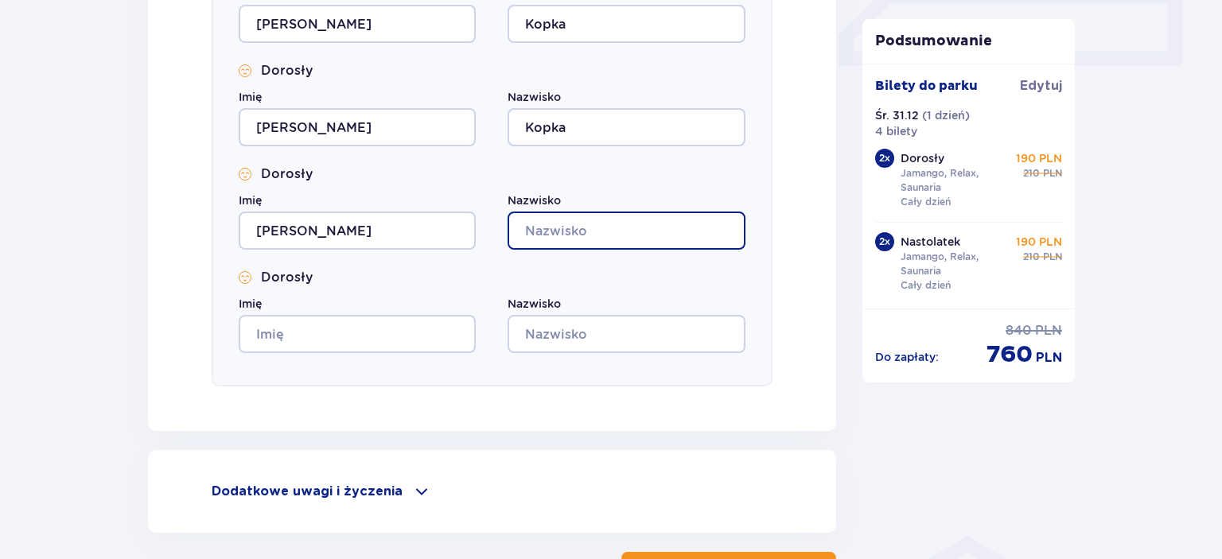
click at [565, 222] on input "Nazwisko" at bounding box center [626, 231] width 237 height 38
type input "Kopka"
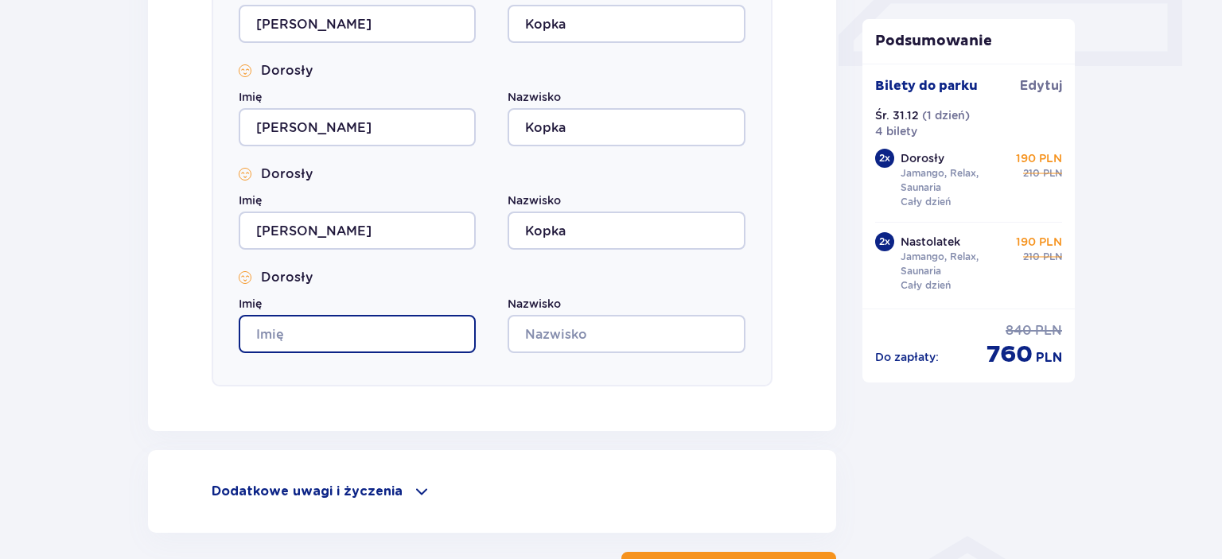
click at [291, 329] on input "Imię" at bounding box center [357, 334] width 237 height 38
type input "Emilia"
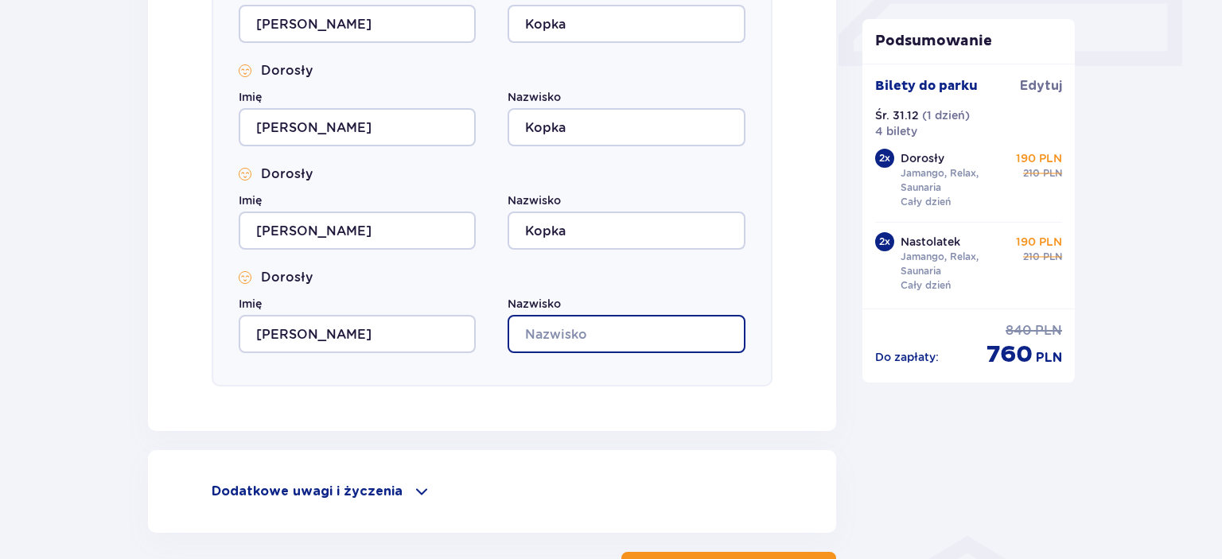
click at [551, 333] on input "Nazwisko" at bounding box center [626, 334] width 237 height 38
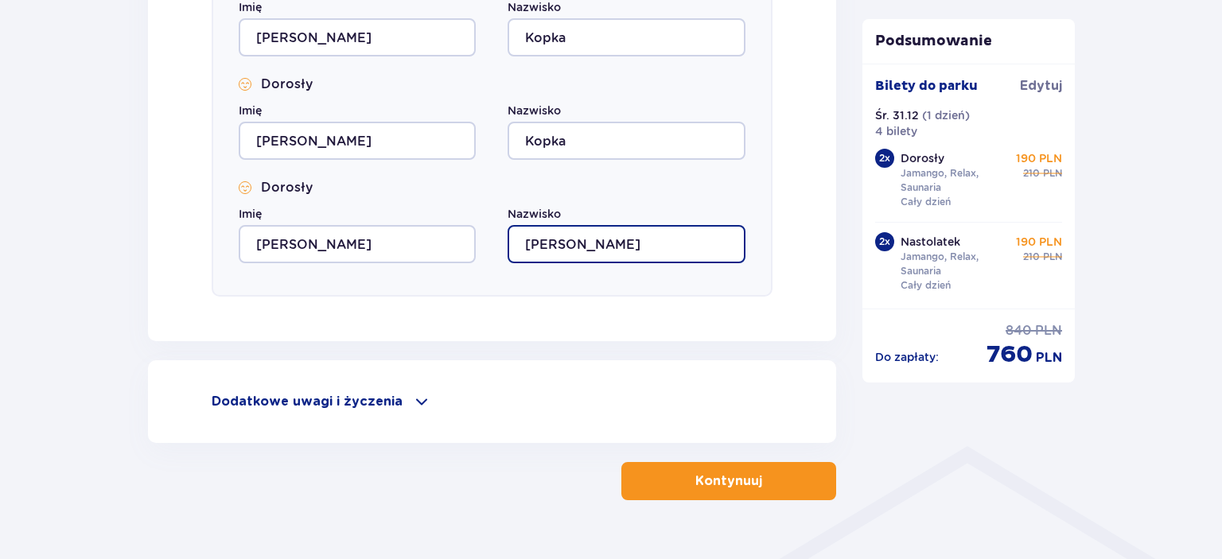
scroll to position [882, 0]
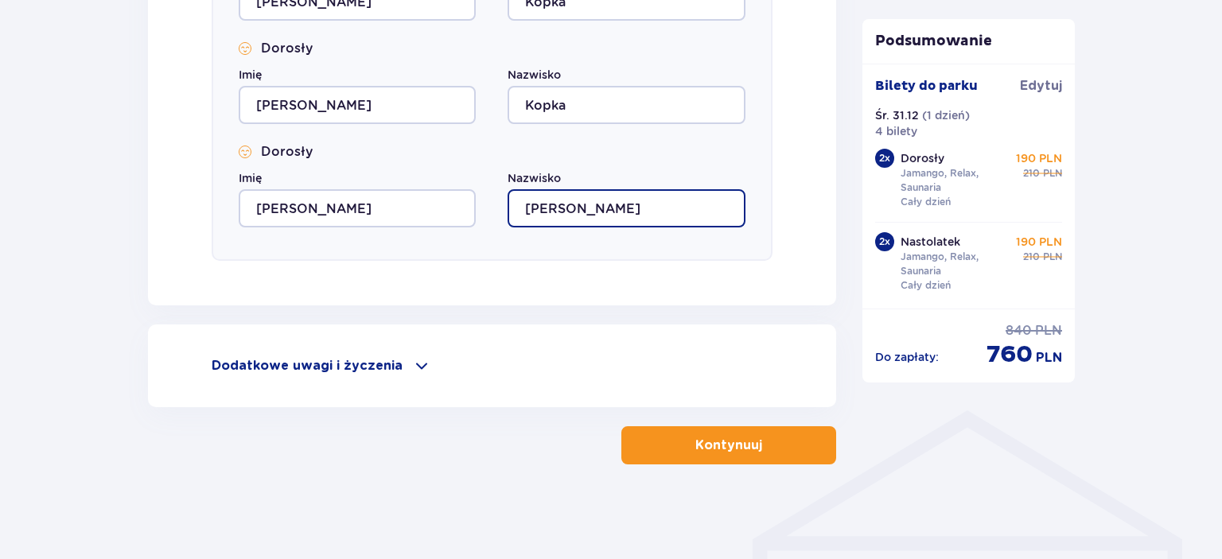
type input "Skoczylas"
click at [746, 454] on p "Kontynuuj" at bounding box center [728, 446] width 67 height 18
